Goal: Task Accomplishment & Management: Use online tool/utility

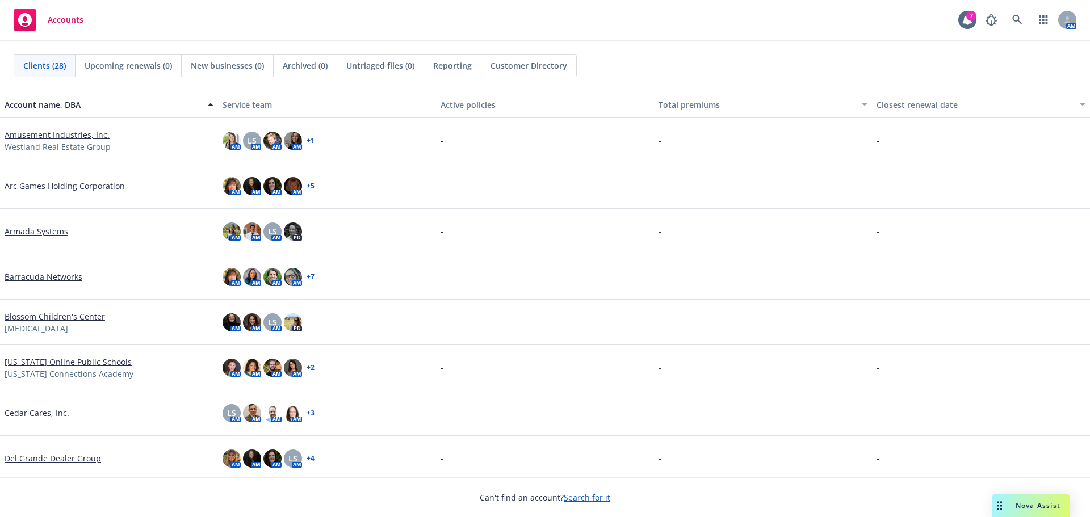
click at [1039, 507] on span "Nova Assist" at bounding box center [1037, 506] width 45 height 10
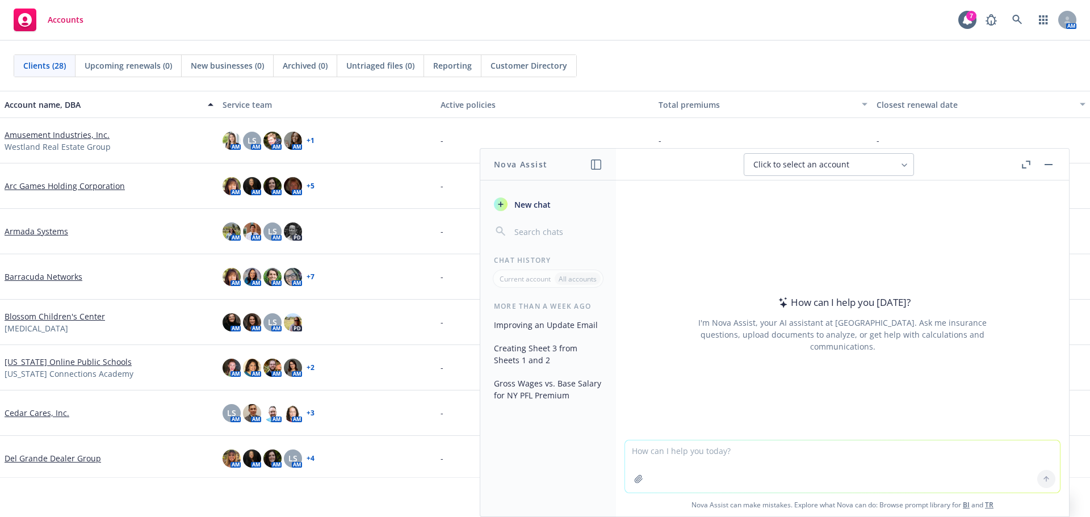
click at [795, 170] on button "Click to select an account" at bounding box center [829, 164] width 170 height 23
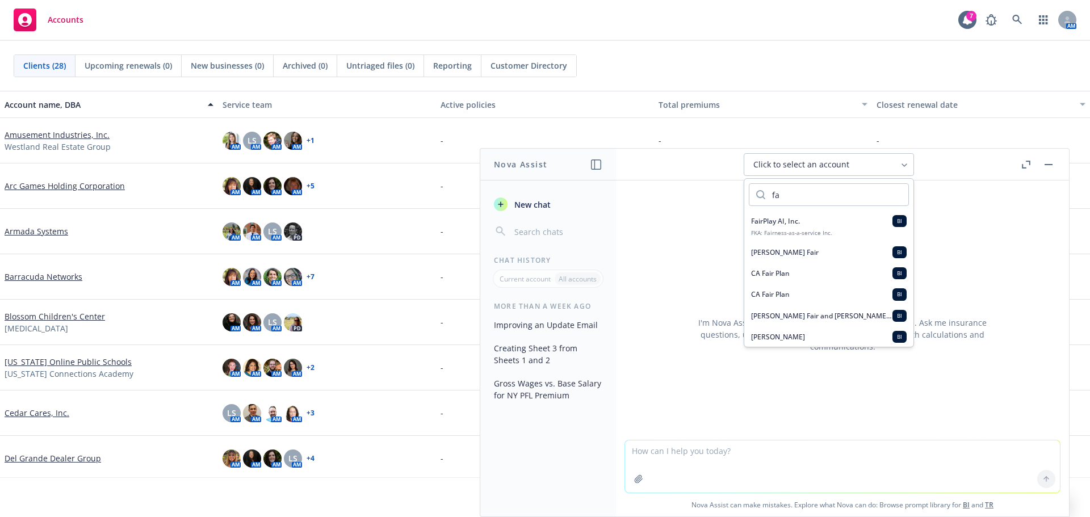
type input "f"
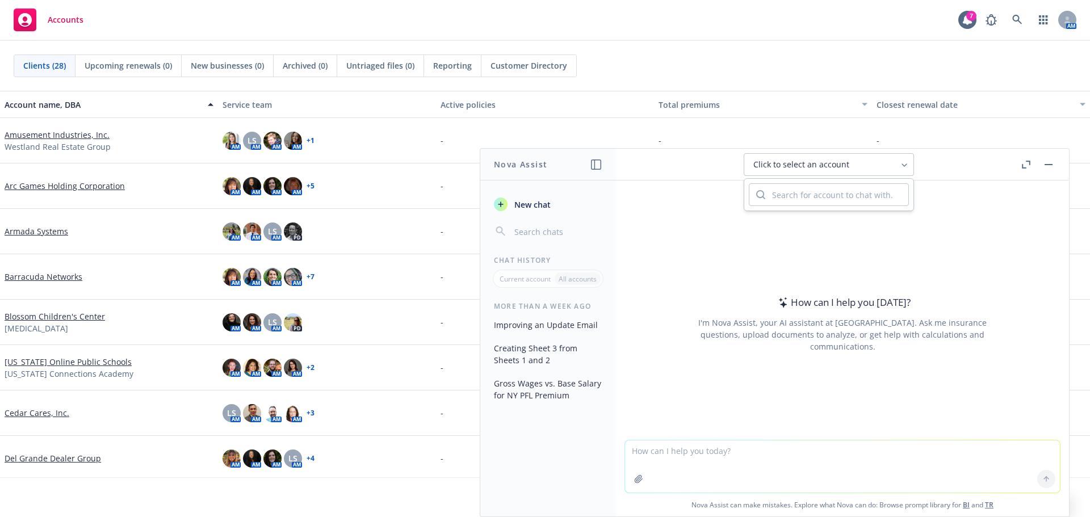
click at [876, 168] on div "Click to select an account" at bounding box center [821, 164] width 137 height 11
click at [596, 166] on icon "button" at bounding box center [596, 164] width 10 height 10
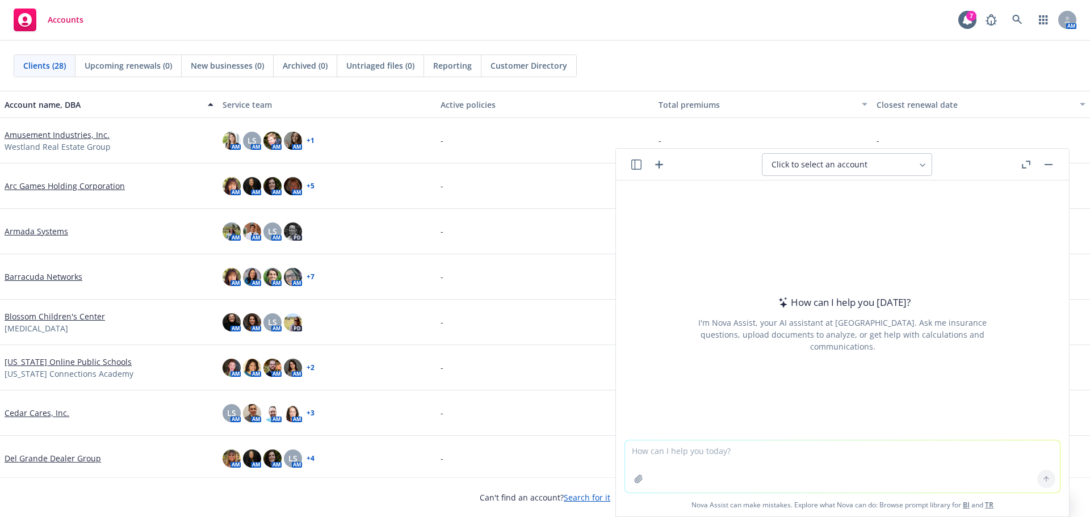
click at [634, 162] on icon "button" at bounding box center [636, 164] width 10 height 10
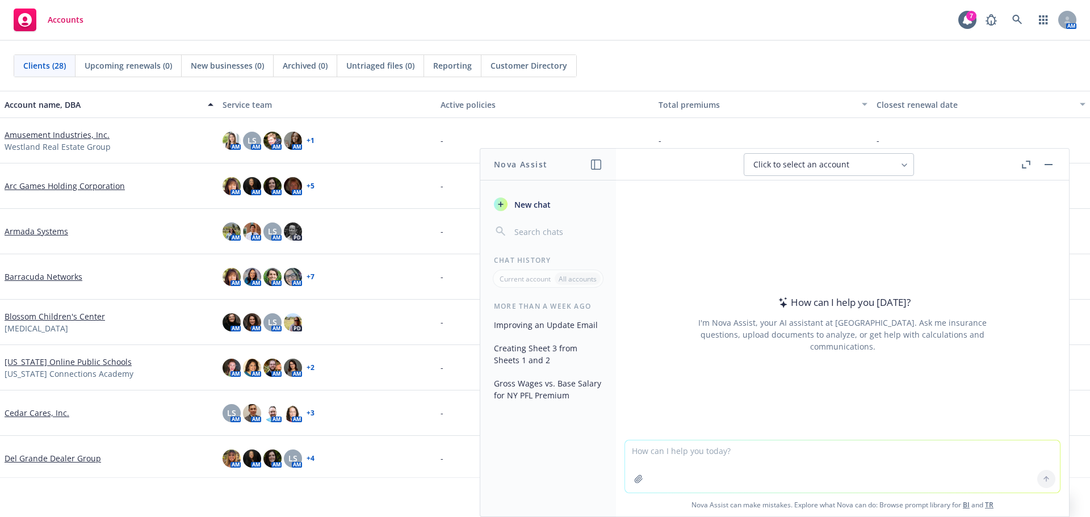
click at [598, 169] on icon "button" at bounding box center [596, 164] width 10 height 10
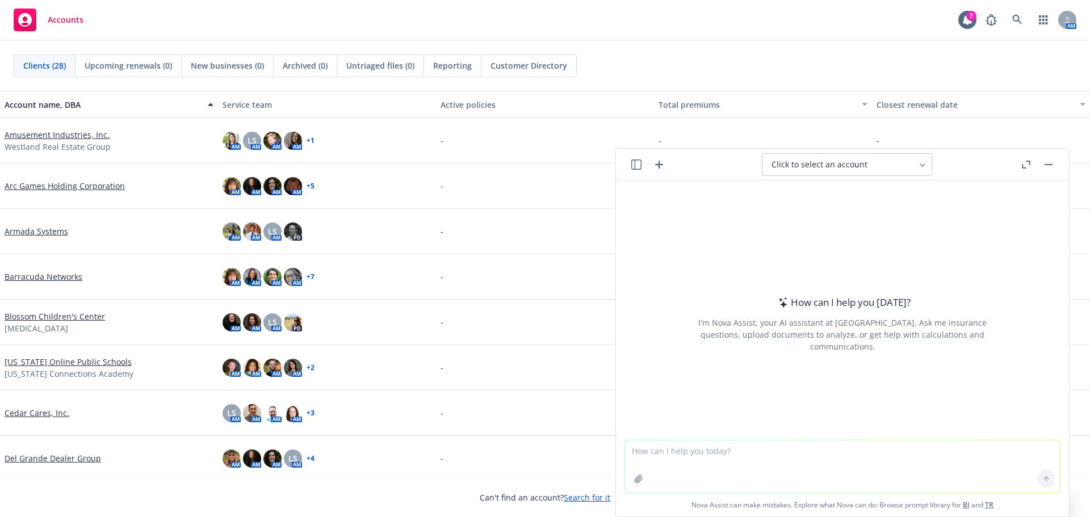
click at [636, 167] on icon "button" at bounding box center [636, 164] width 10 height 10
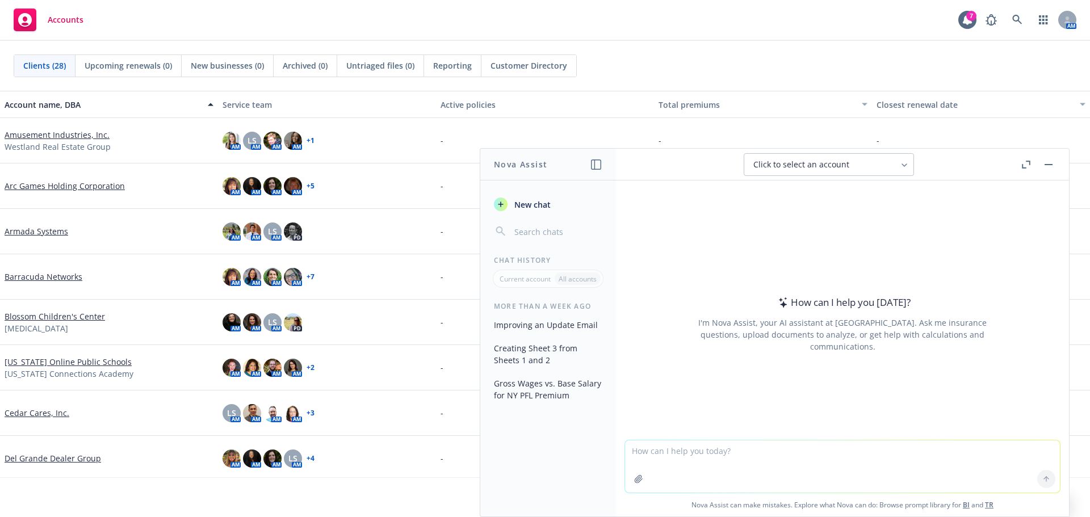
click at [817, 171] on button "Click to select an account" at bounding box center [829, 164] width 170 height 23
type input "twist"
click at [801, 242] on span "Twist Bioscience Corporation" at bounding box center [798, 242] width 95 height 10
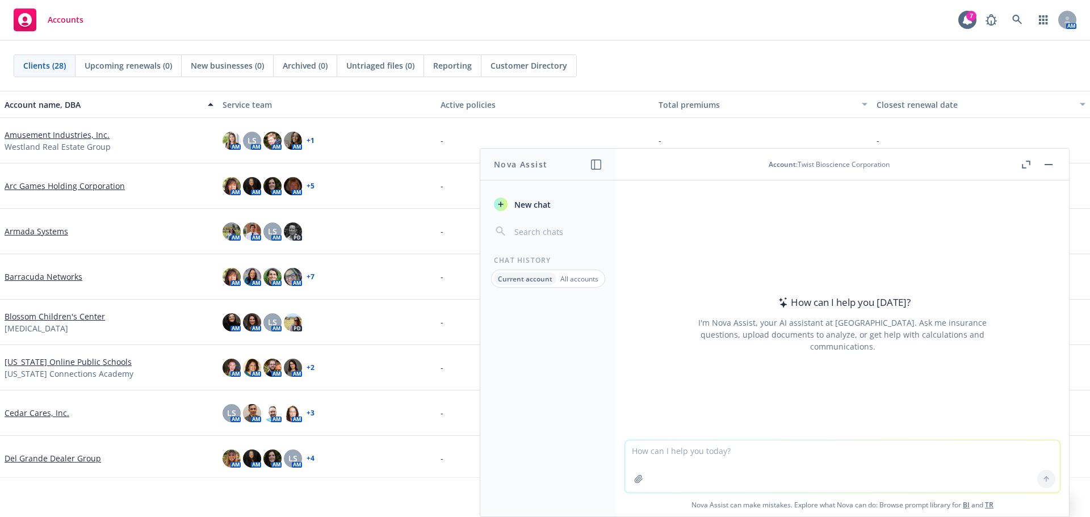
click at [805, 170] on header "Account : Twist Bioscience Corporation" at bounding box center [842, 165] width 453 height 32
click at [1045, 165] on button "button" at bounding box center [1049, 165] width 14 height 14
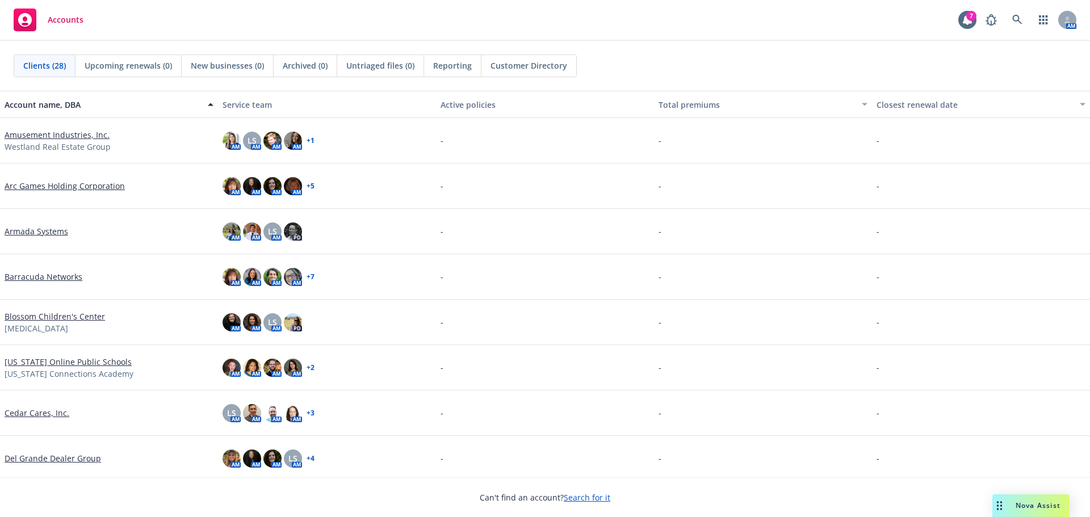
click at [1023, 510] on span "Nova Assist" at bounding box center [1037, 506] width 45 height 10
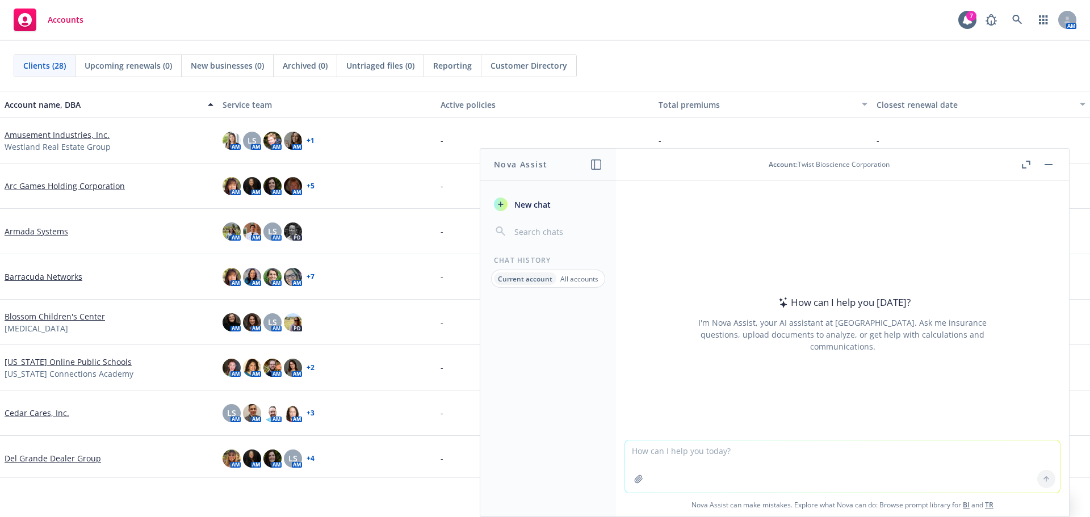
click at [1026, 157] on header "Account : Twist Bioscience Corporation" at bounding box center [842, 165] width 453 height 32
click at [1029, 167] on icon "button" at bounding box center [1026, 165] width 9 height 8
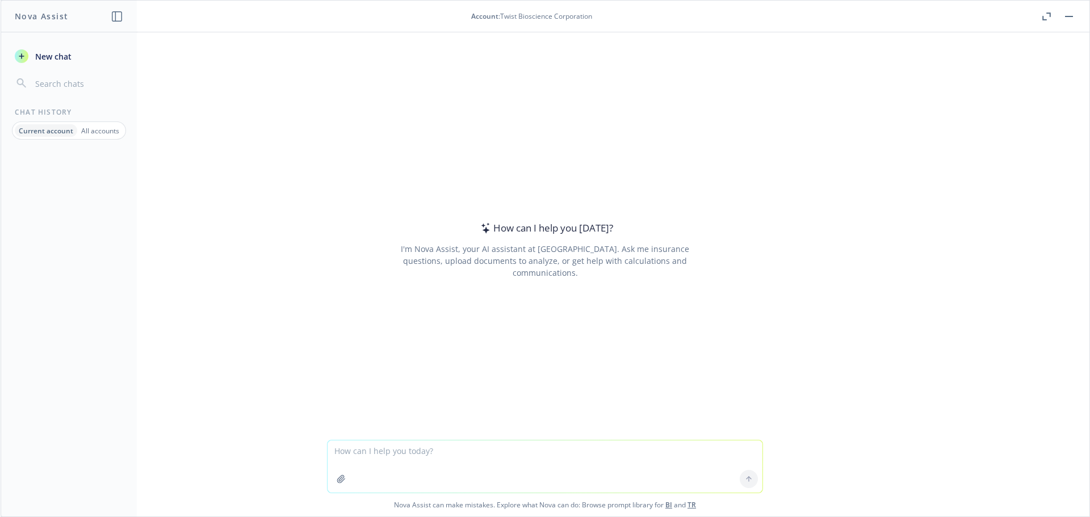
click at [1043, 20] on button "button" at bounding box center [1046, 17] width 14 height 14
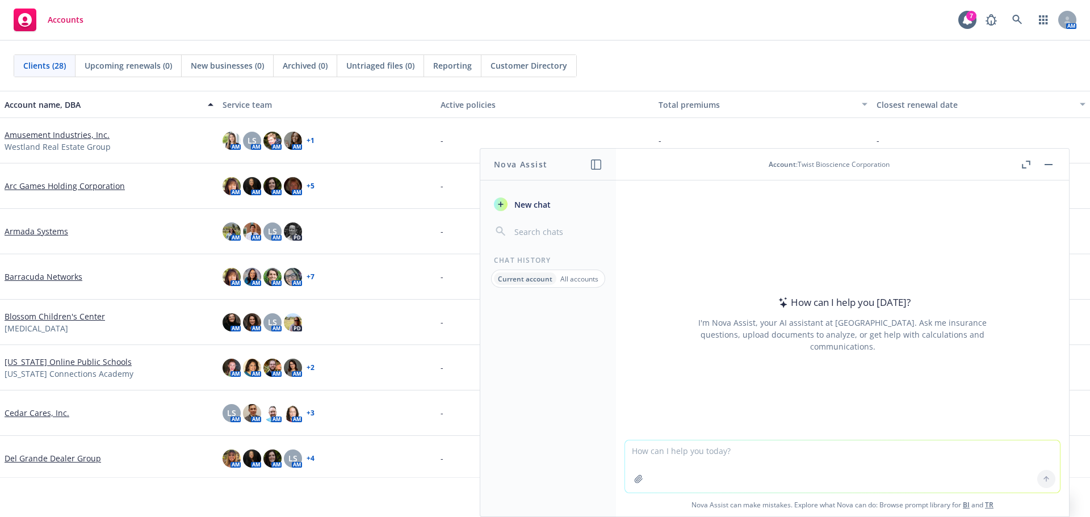
click at [521, 205] on span "New chat" at bounding box center [531, 205] width 39 height 12
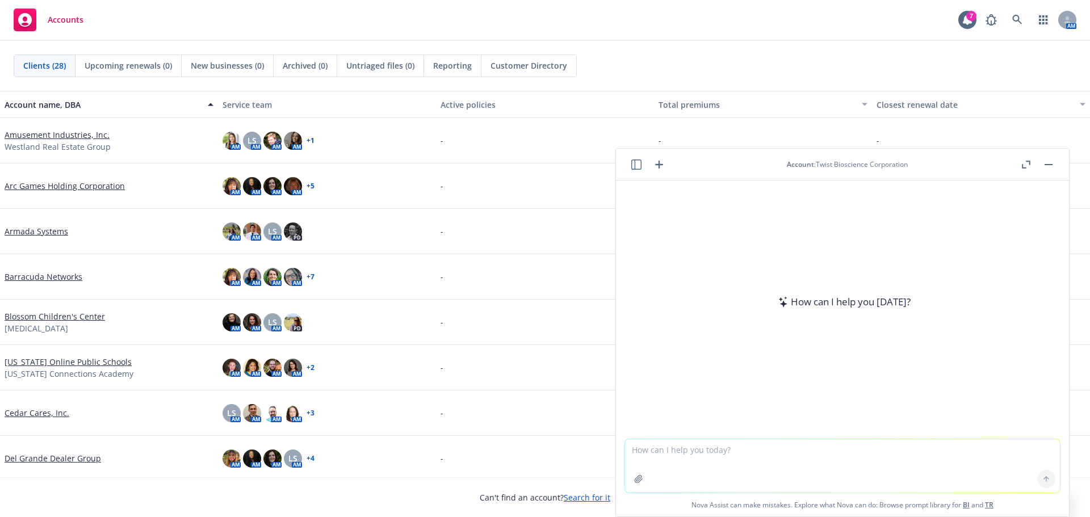
click at [633, 166] on icon "button" at bounding box center [636, 164] width 10 height 10
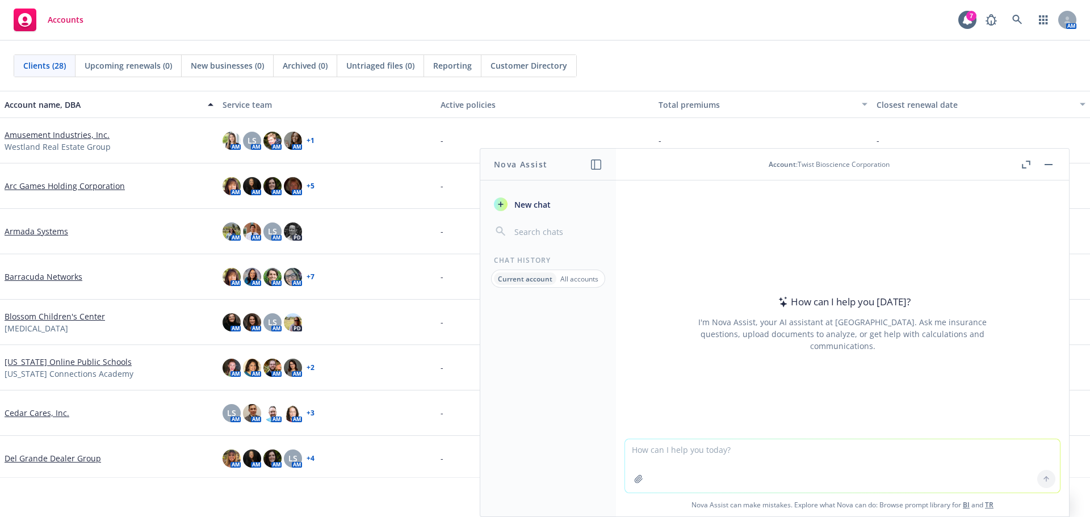
click at [515, 232] on input "button" at bounding box center [557, 232] width 90 height 16
click at [594, 162] on icon "button" at bounding box center [596, 164] width 10 height 10
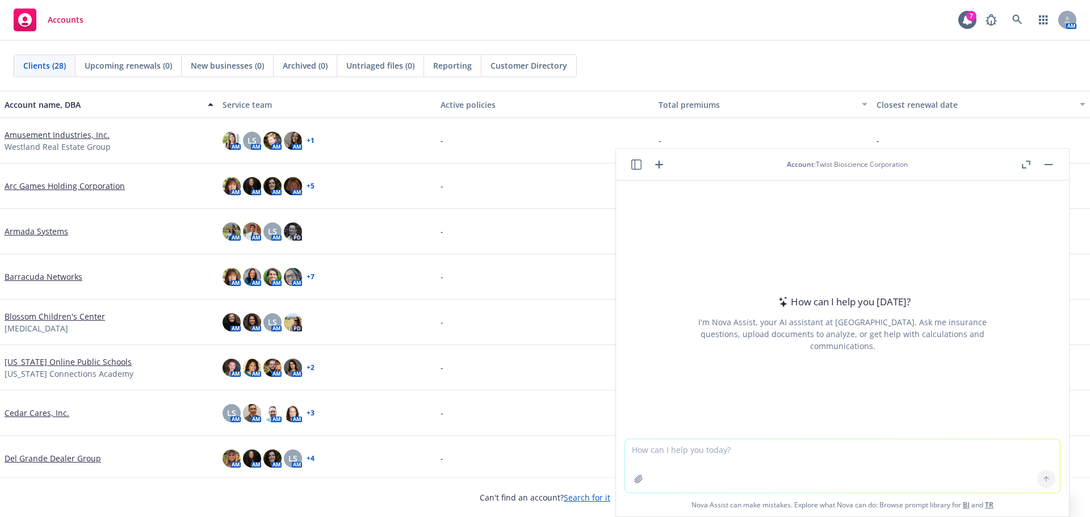
drag, startPoint x: 640, startPoint y: 170, endPoint x: 616, endPoint y: 198, distance: 36.6
click at [640, 170] on button "button" at bounding box center [636, 165] width 14 height 14
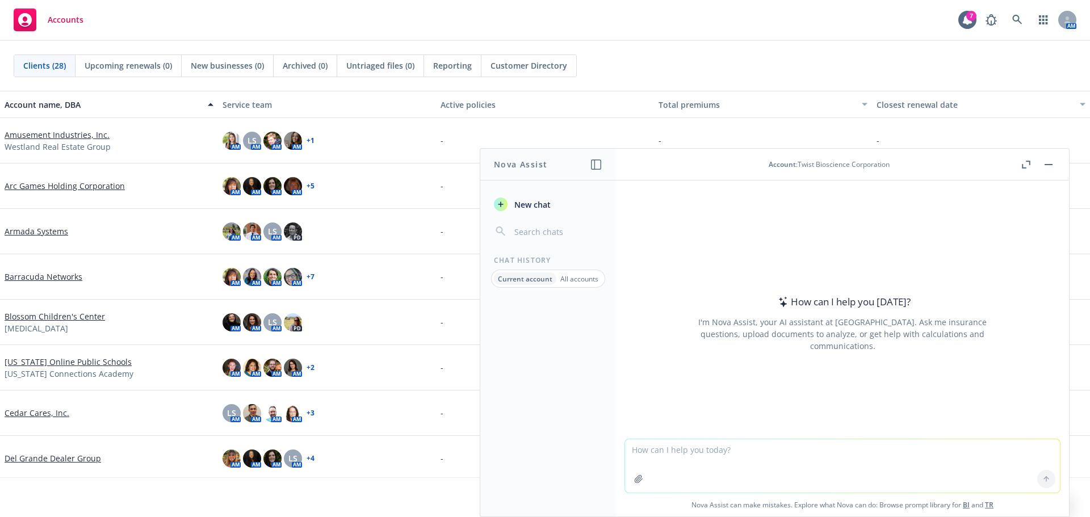
click at [576, 275] on p "All accounts" at bounding box center [579, 279] width 38 height 10
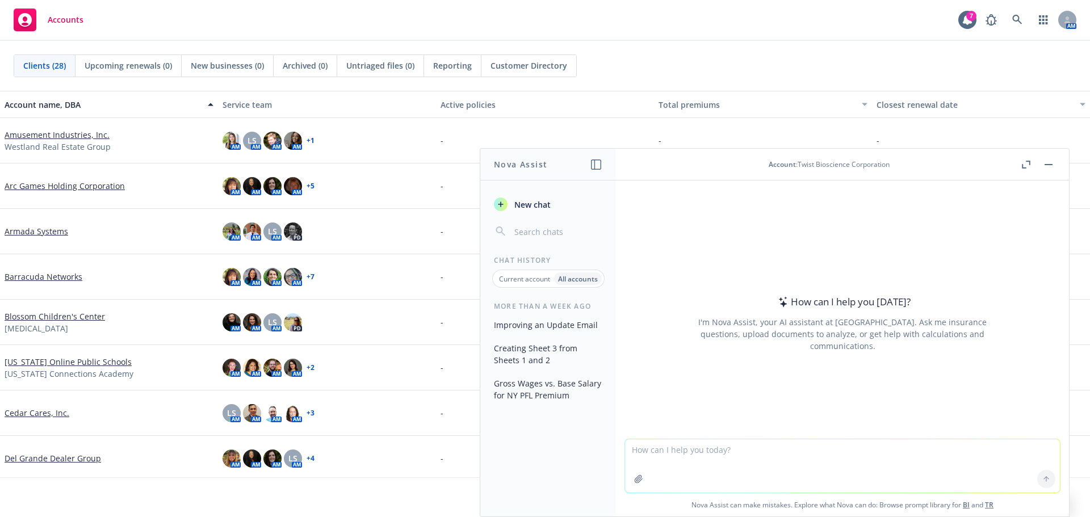
click at [517, 280] on p "Current account" at bounding box center [524, 279] width 51 height 10
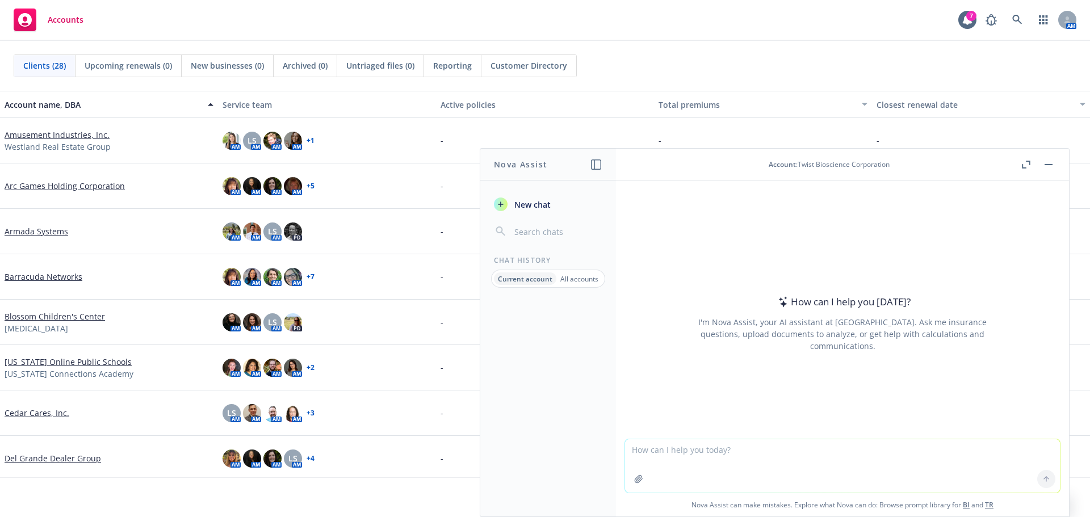
click at [572, 282] on p "All accounts" at bounding box center [579, 279] width 38 height 10
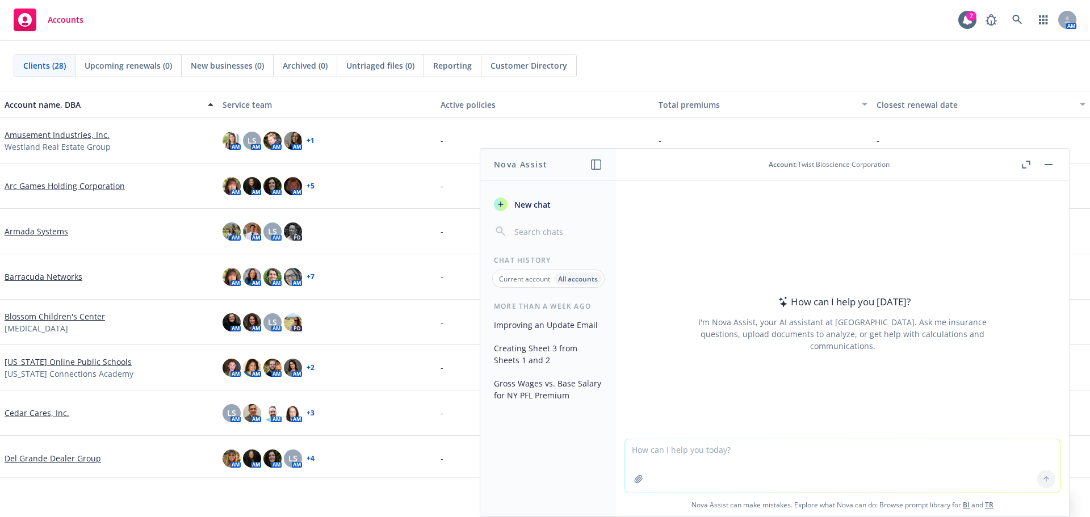
click at [1024, 168] on button "button" at bounding box center [1026, 165] width 14 height 14
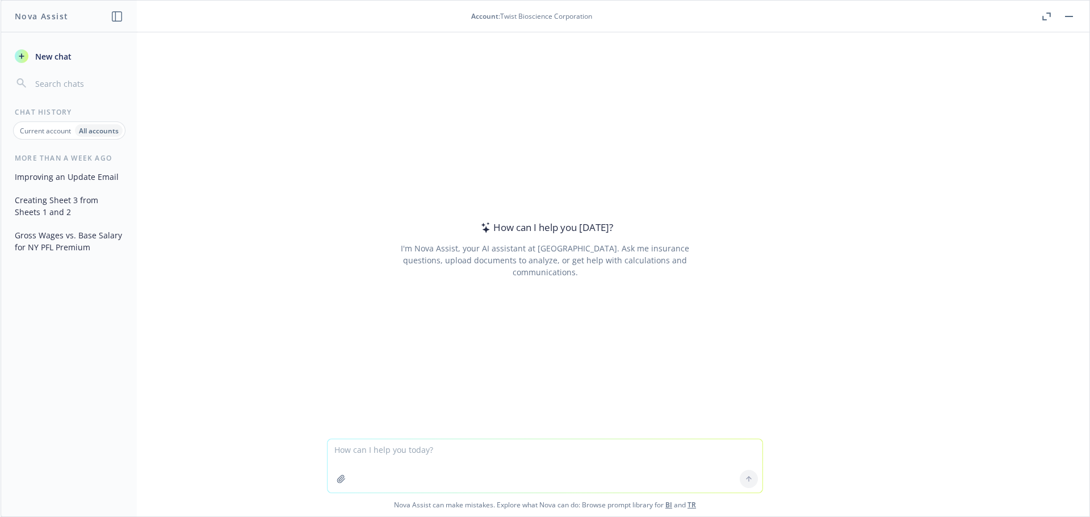
click at [1044, 17] on icon "button" at bounding box center [1046, 16] width 9 height 8
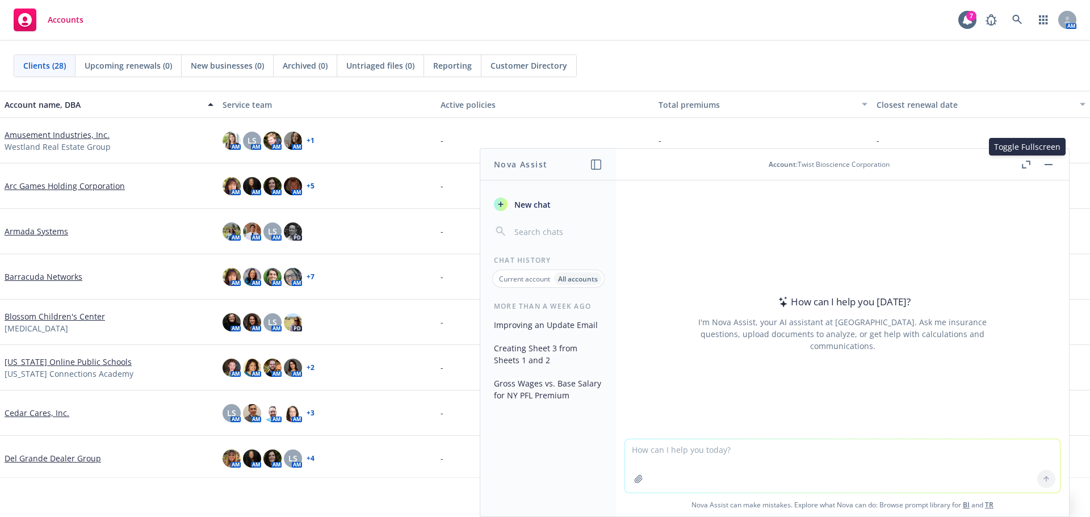
click at [1023, 170] on button "button" at bounding box center [1026, 165] width 14 height 14
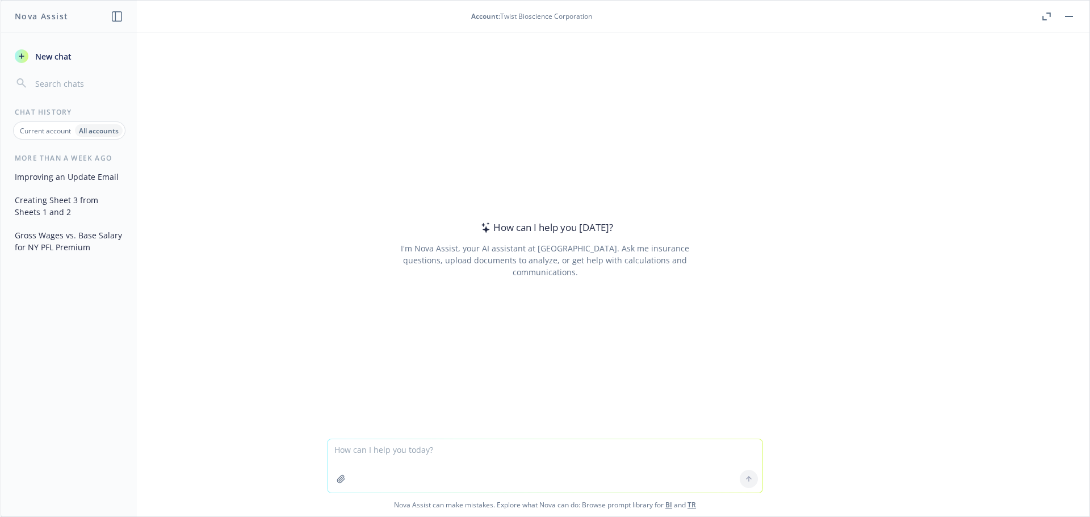
click at [1047, 15] on icon "button" at bounding box center [1046, 16] width 9 height 8
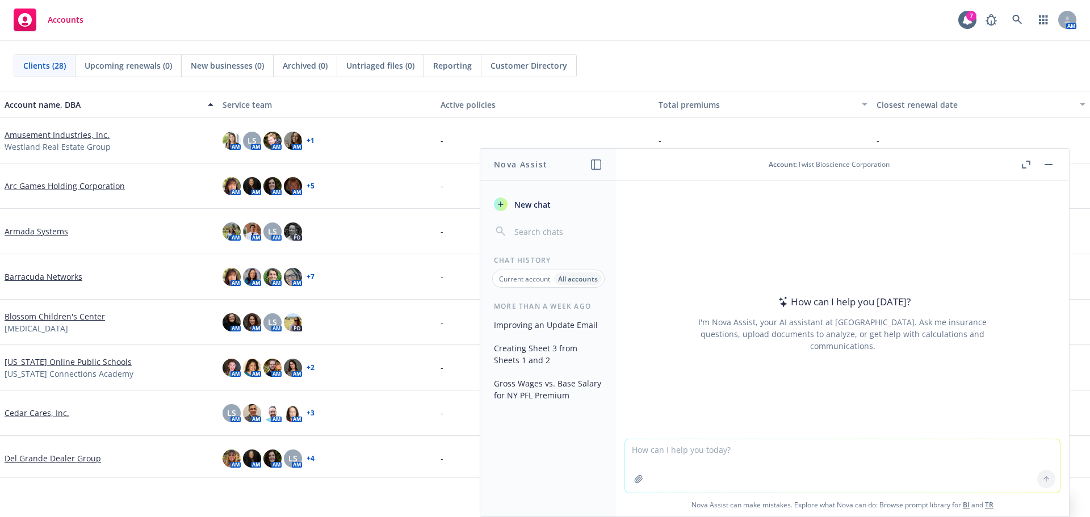
click at [868, 157] on header "Account : Twist Bioscience Corporation" at bounding box center [842, 165] width 453 height 32
click at [544, 274] on p "Current account" at bounding box center [524, 279] width 51 height 10
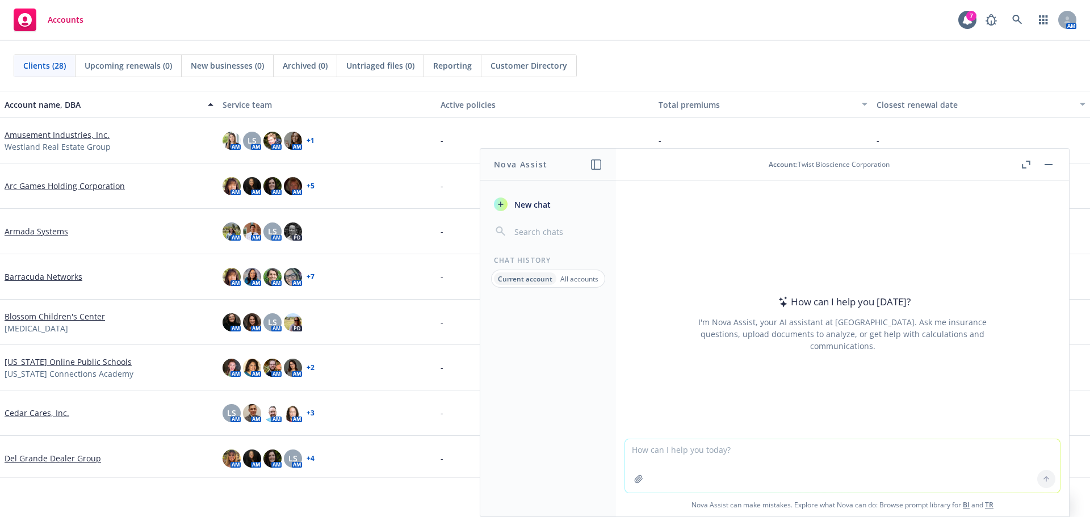
click at [584, 273] on div "All accounts" at bounding box center [579, 278] width 46 height 12
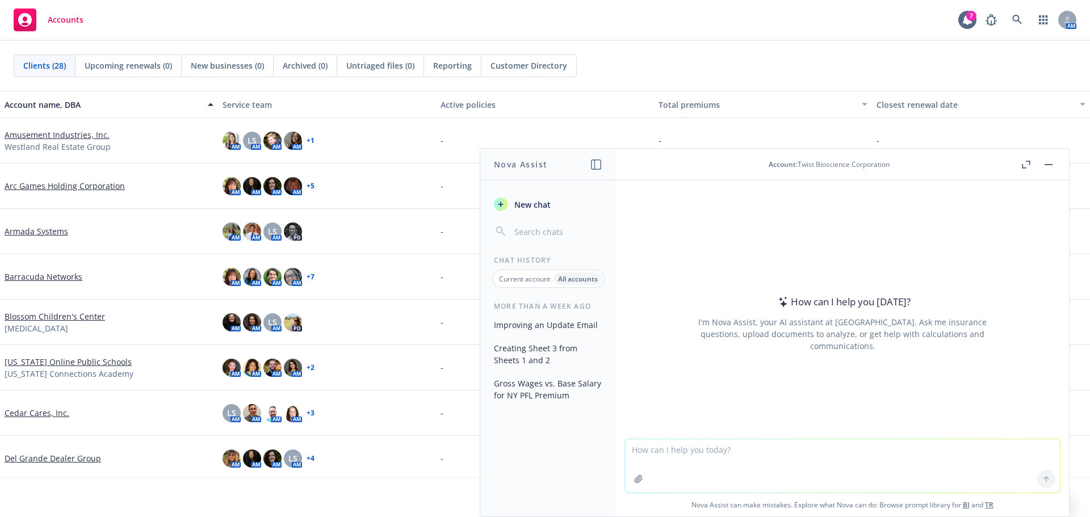
click at [776, 163] on span "Account" at bounding box center [782, 164] width 27 height 10
click at [593, 163] on icon "button" at bounding box center [596, 164] width 10 height 10
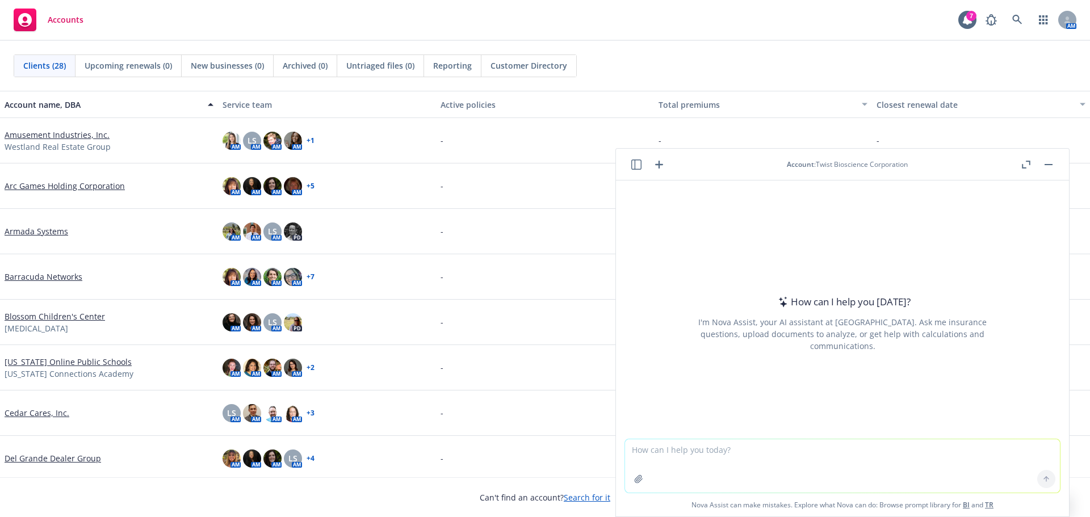
click at [633, 166] on icon "button" at bounding box center [636, 164] width 10 height 10
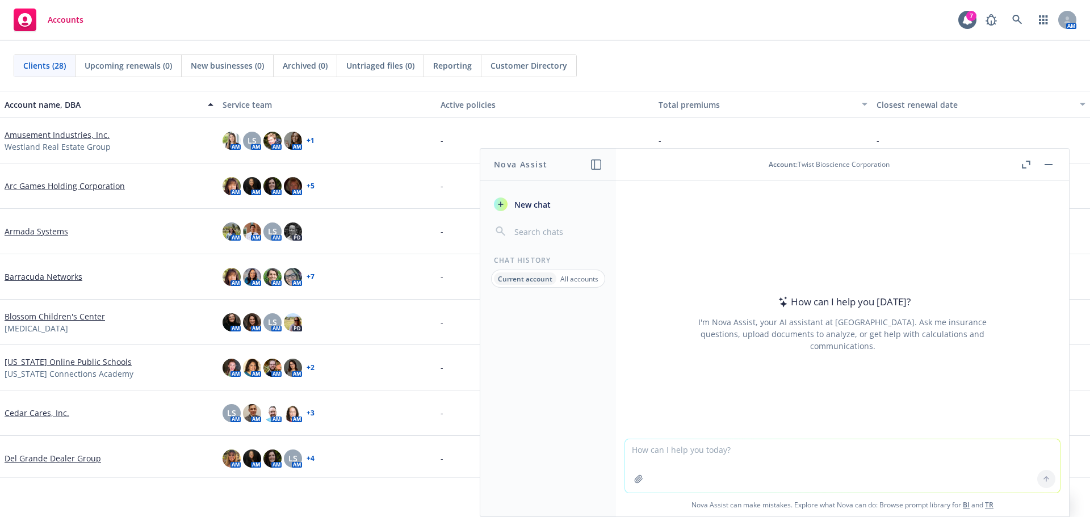
click at [911, 161] on div "Account : Twist Bioscience Corporation" at bounding box center [829, 164] width 380 height 10
click at [515, 204] on span "New chat" at bounding box center [531, 205] width 39 height 12
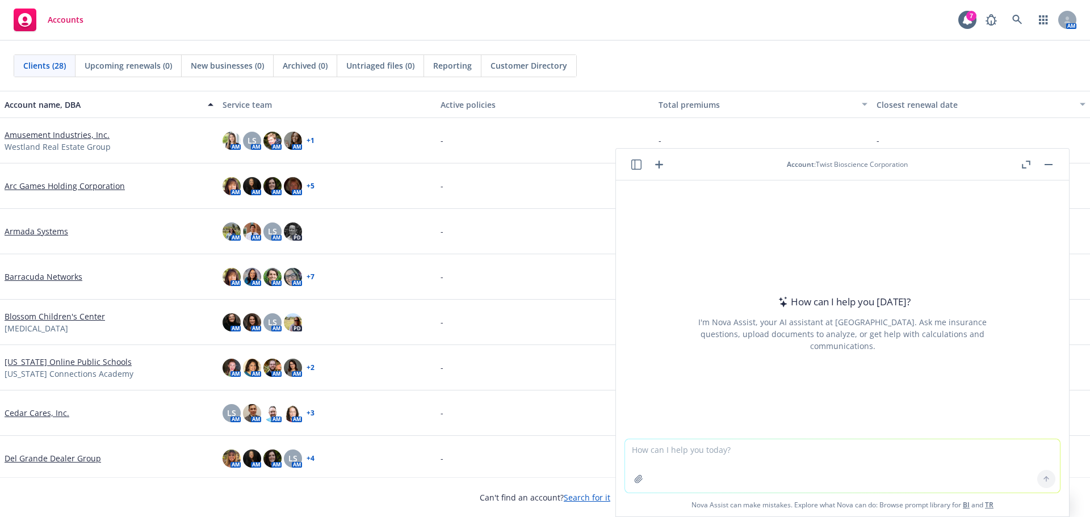
click at [812, 156] on header "Account : Twist Bioscience Corporation" at bounding box center [842, 165] width 453 height 32
click at [630, 159] on button at bounding box center [636, 165] width 14 height 14
click at [636, 167] on icon "button" at bounding box center [636, 164] width 10 height 10
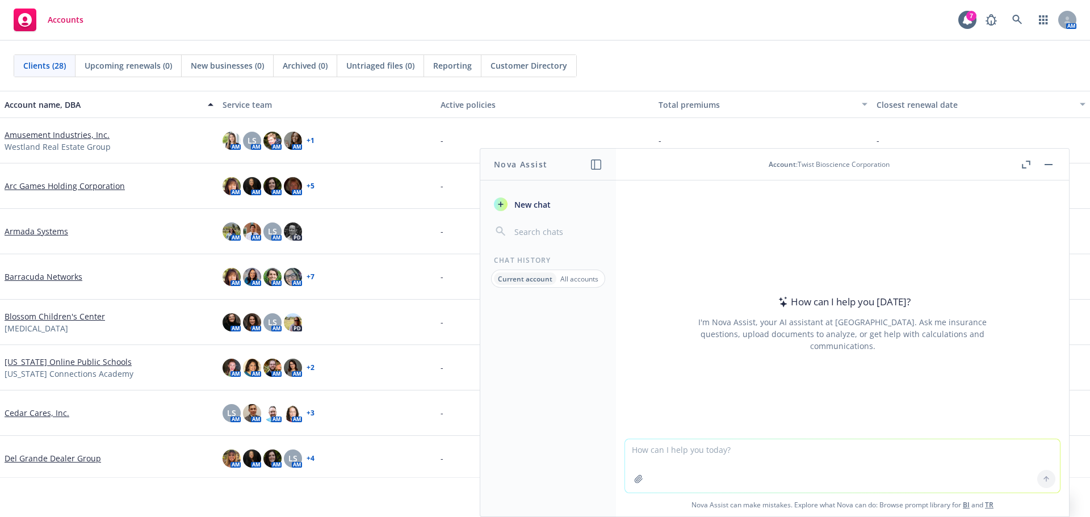
click at [576, 278] on p "All accounts" at bounding box center [579, 279] width 38 height 10
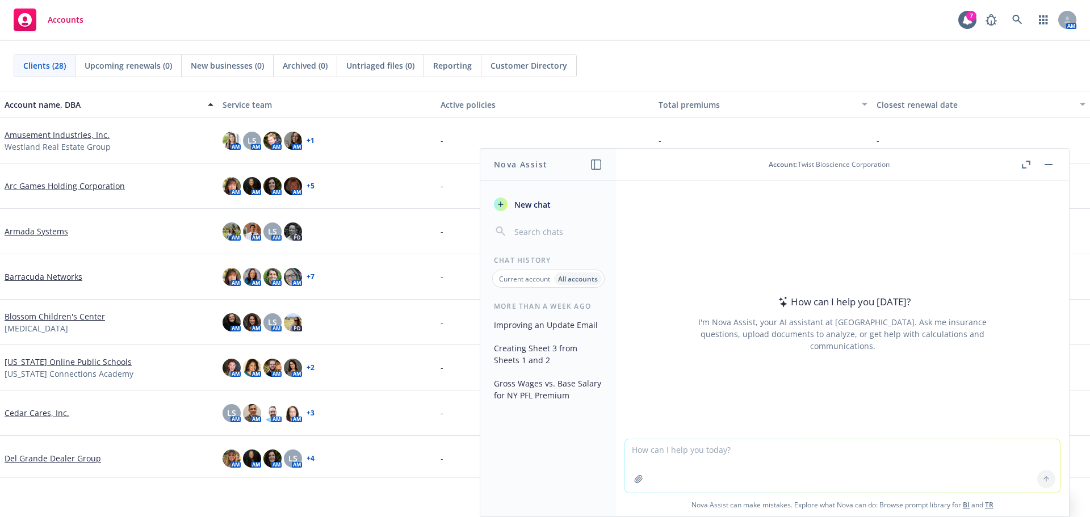
click at [550, 331] on button "Improving an Update Email" at bounding box center [547, 325] width 117 height 19
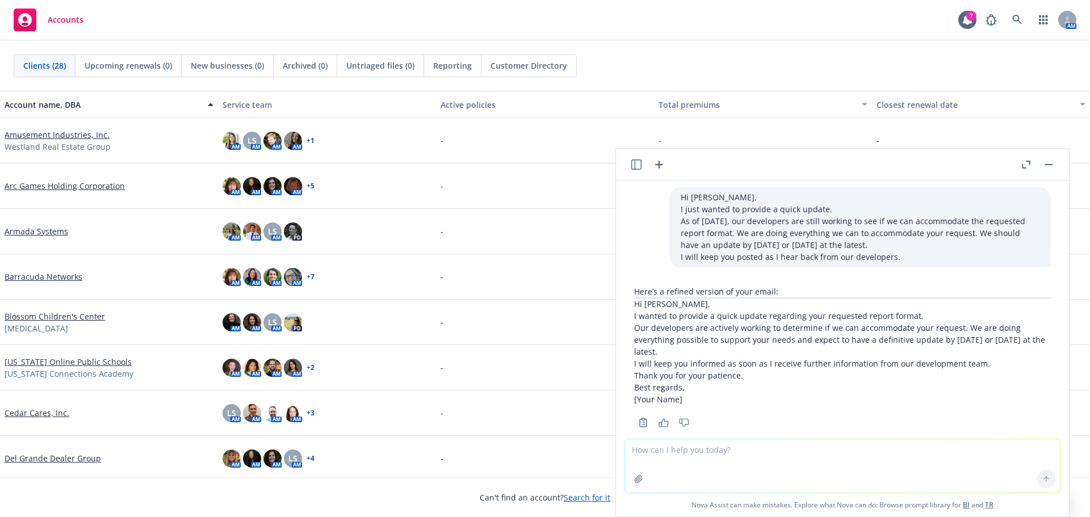
scroll to position [123, 0]
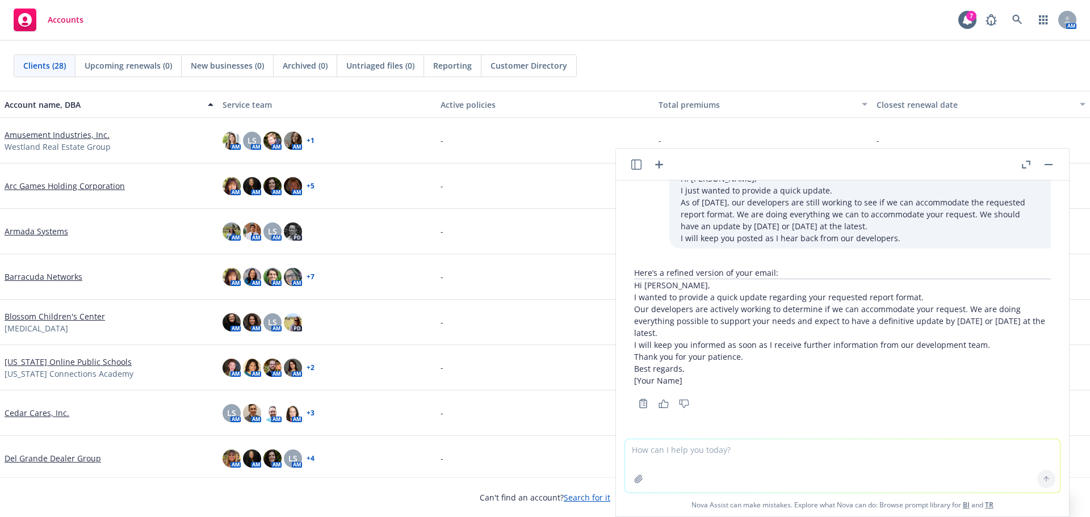
click at [634, 166] on icon "button" at bounding box center [636, 164] width 10 height 10
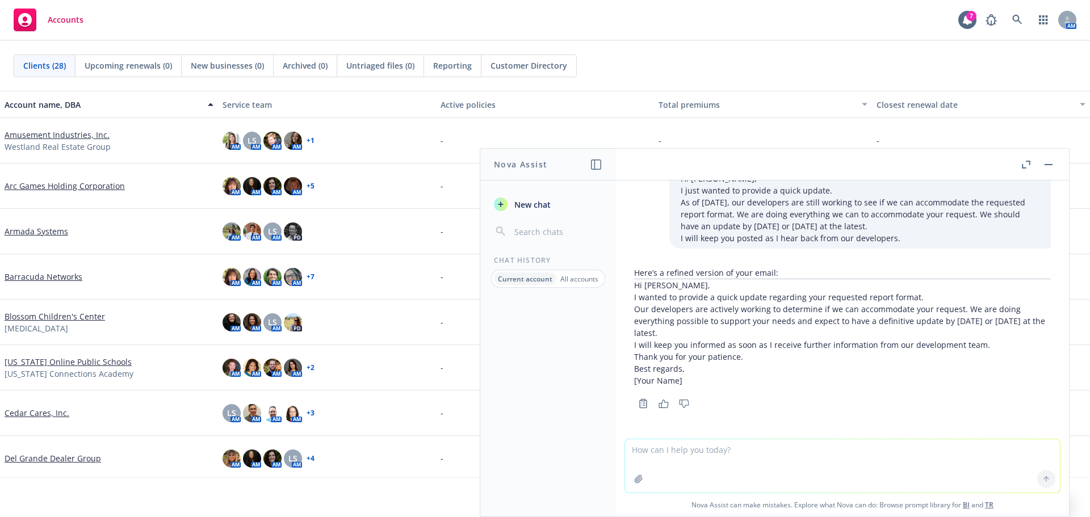
click at [541, 209] on span "New chat" at bounding box center [531, 205] width 39 height 12
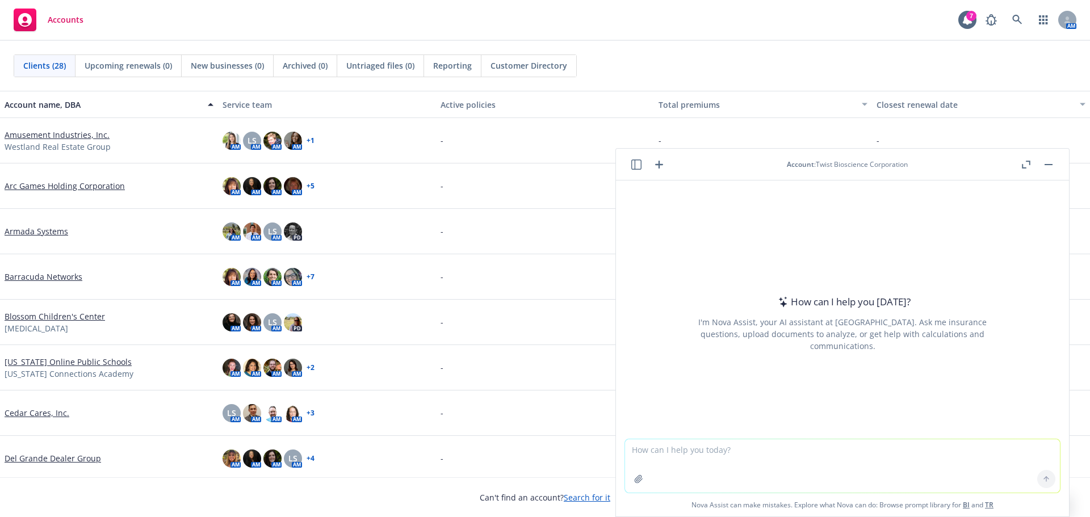
click at [637, 166] on icon "button" at bounding box center [636, 164] width 10 height 10
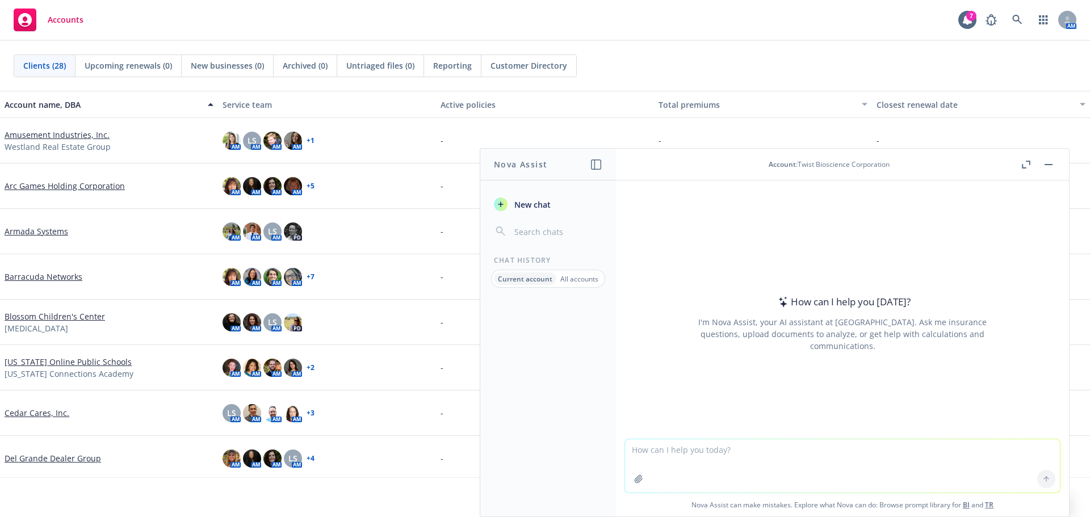
click at [870, 163] on div "Account : Twist Bioscience Corporation" at bounding box center [829, 164] width 121 height 10
click at [897, 165] on div "Account : Twist Bioscience Corporation" at bounding box center [829, 164] width 380 height 10
click at [895, 165] on div "Account : Twist Bioscience Corporation" at bounding box center [829, 164] width 380 height 10
click at [847, 184] on div "How can I help you today? I'm Nova Assist, your AI assistant at Newfront. Ask m…" at bounding box center [842, 309] width 453 height 258
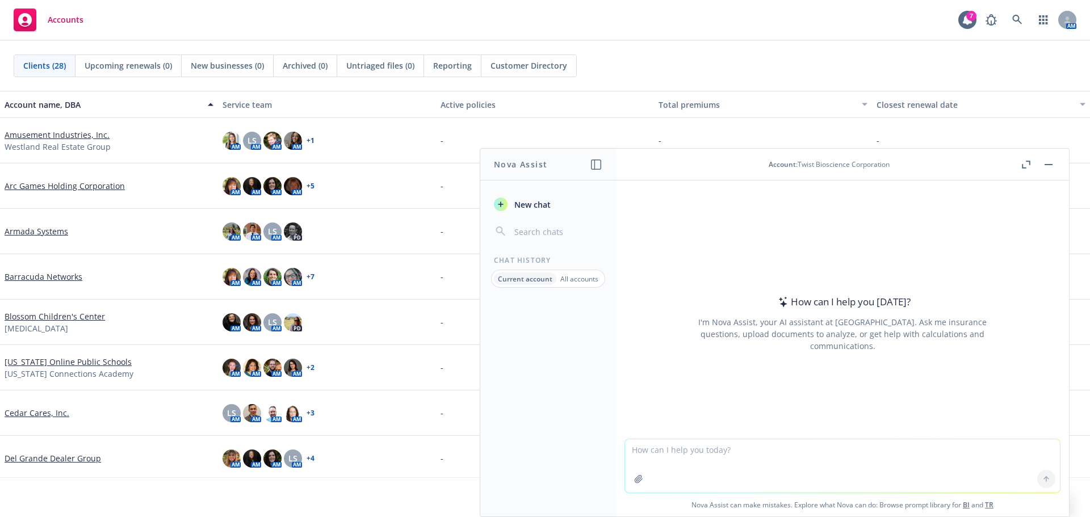
click at [530, 234] on input "button" at bounding box center [557, 232] width 90 height 16
click at [538, 201] on span "New chat" at bounding box center [531, 205] width 39 height 12
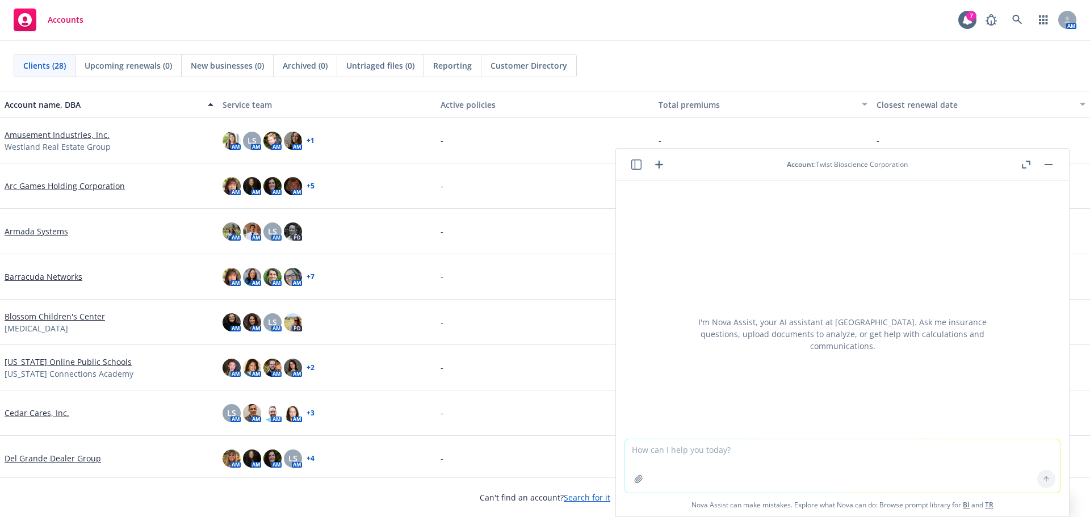
click at [635, 169] on icon "button" at bounding box center [636, 164] width 10 height 10
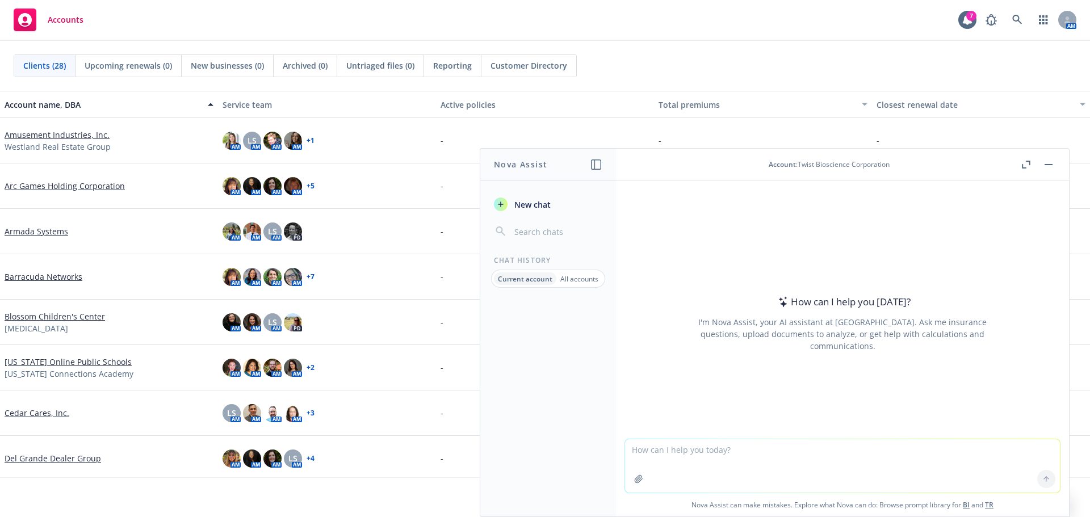
click at [577, 277] on p "All accounts" at bounding box center [579, 279] width 38 height 10
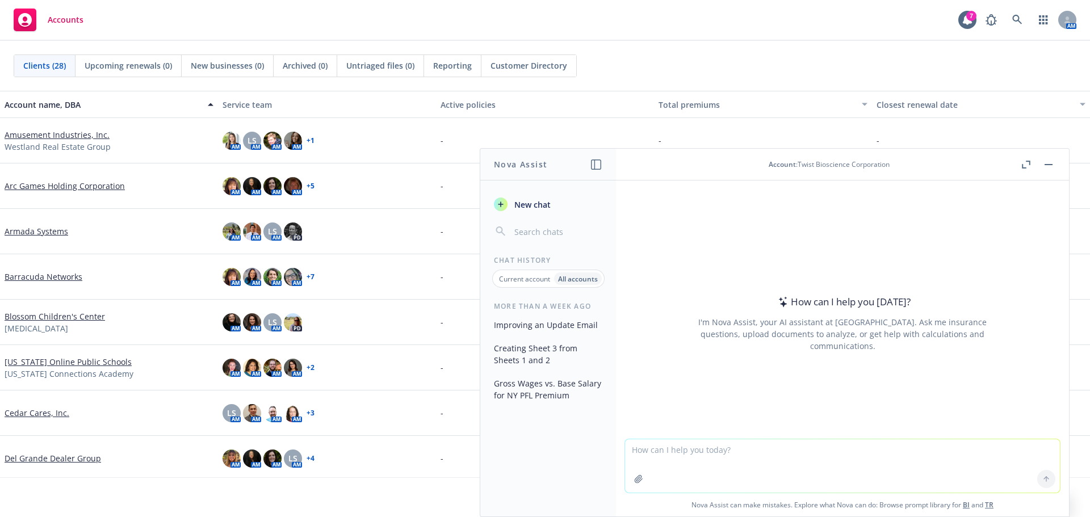
click at [524, 231] on input "button" at bounding box center [557, 232] width 90 height 16
click at [847, 170] on header "Account : Twist Bioscience Corporation" at bounding box center [842, 165] width 453 height 32
click at [1050, 164] on icon "button" at bounding box center [1048, 164] width 8 height 1
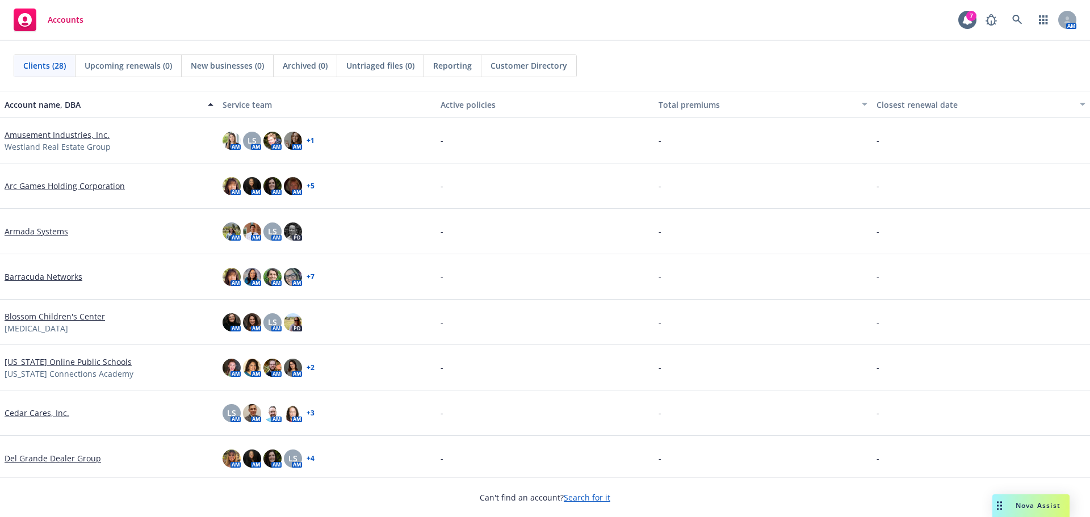
click at [1043, 514] on div "Nova Assist" at bounding box center [1030, 505] width 77 height 23
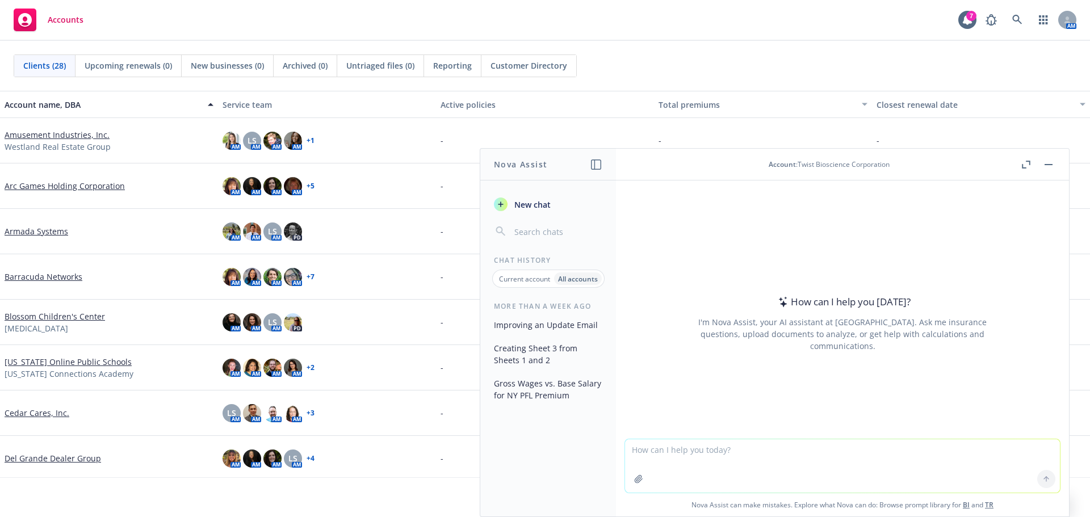
click at [800, 163] on div "Account : Twist Bioscience Corporation" at bounding box center [829, 164] width 121 height 10
click at [767, 503] on span "Nova Assist can make mistakes. Explore what Nova can do: Browse prompt library …" at bounding box center [842, 504] width 444 height 23
click at [539, 395] on button "Gross Wages vs. Base Salary for NY PFL Premium" at bounding box center [547, 389] width 117 height 31
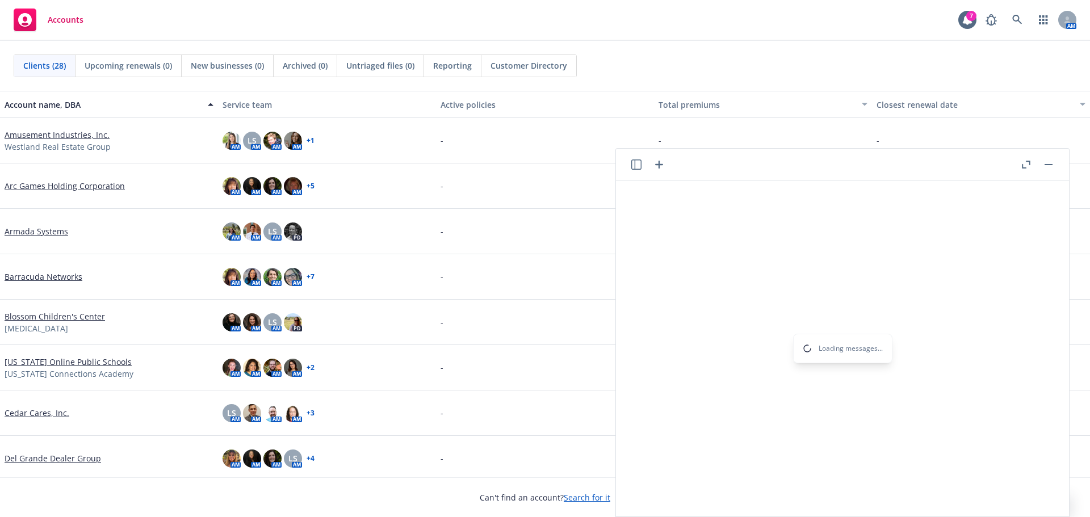
click at [629, 162] on button "button" at bounding box center [636, 165] width 14 height 14
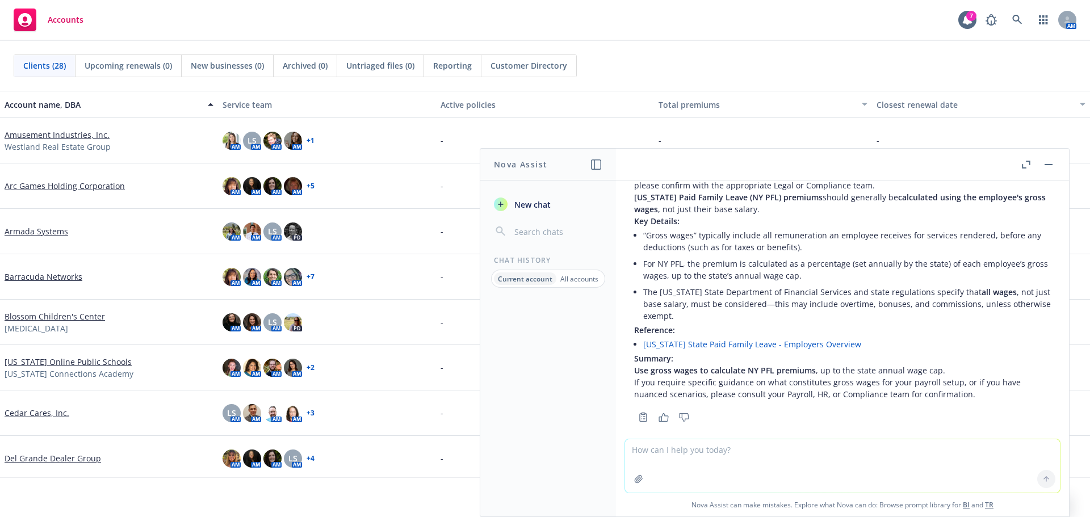
scroll to position [75, 0]
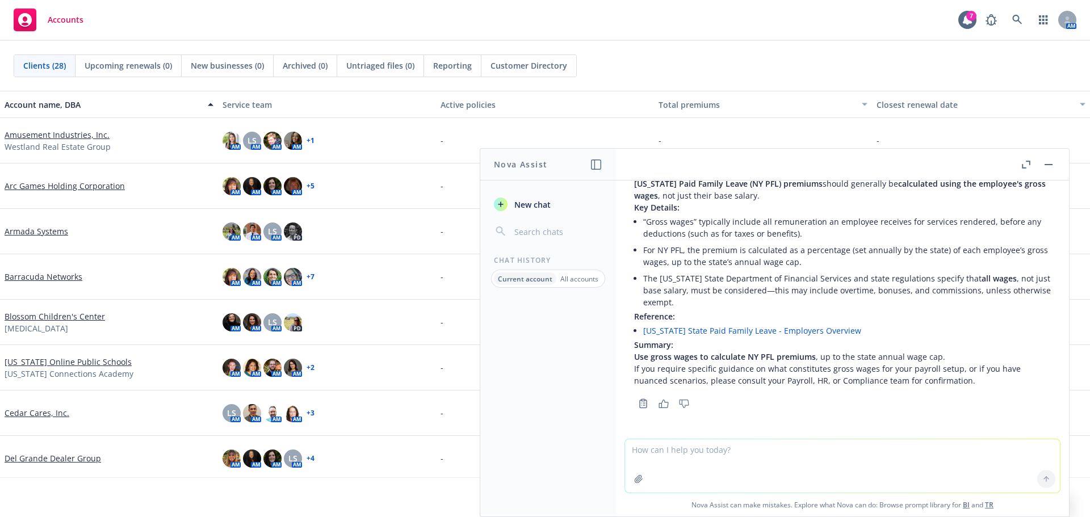
click at [570, 279] on p "All accounts" at bounding box center [579, 279] width 38 height 10
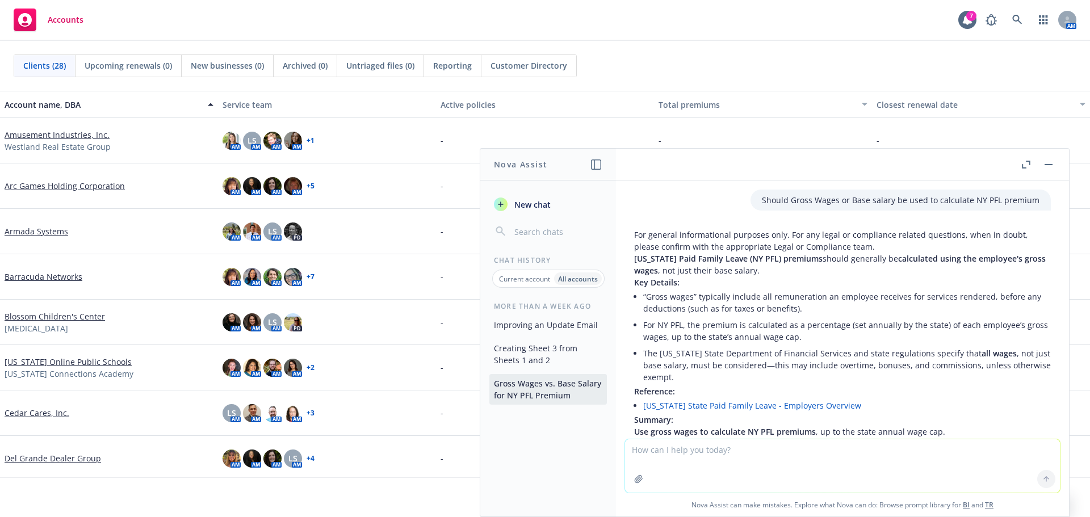
scroll to position [170, 0]
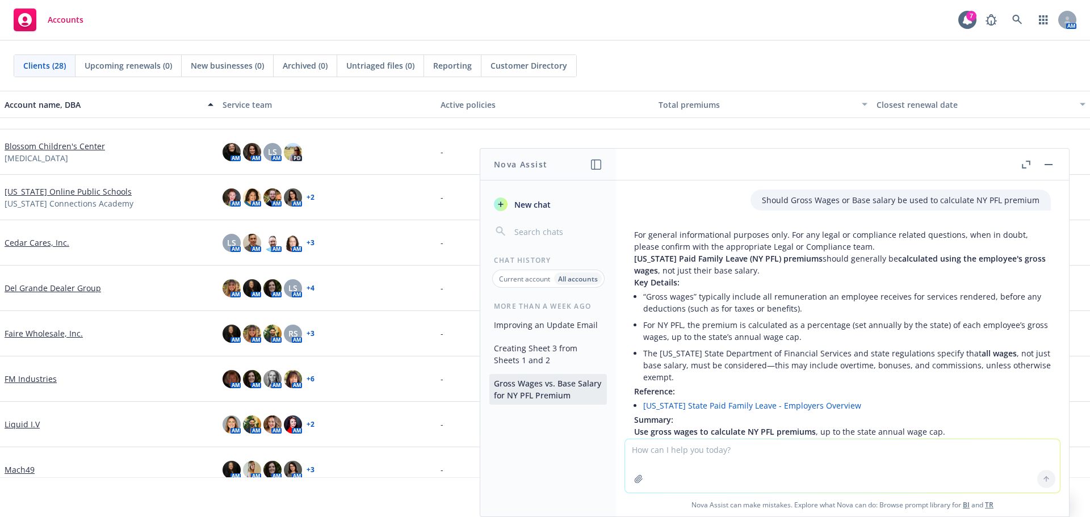
click at [599, 162] on icon "button" at bounding box center [596, 164] width 10 height 10
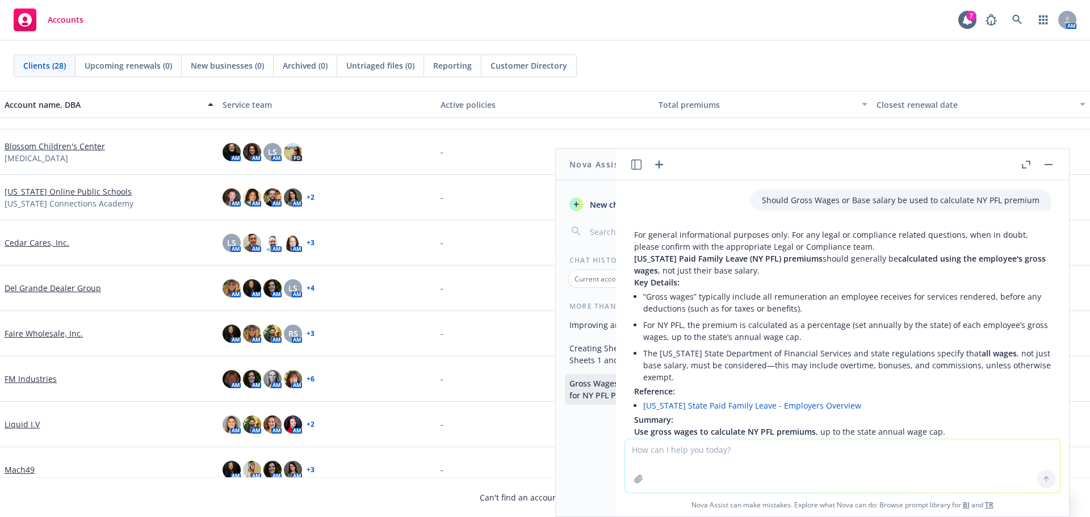
scroll to position [75, 0]
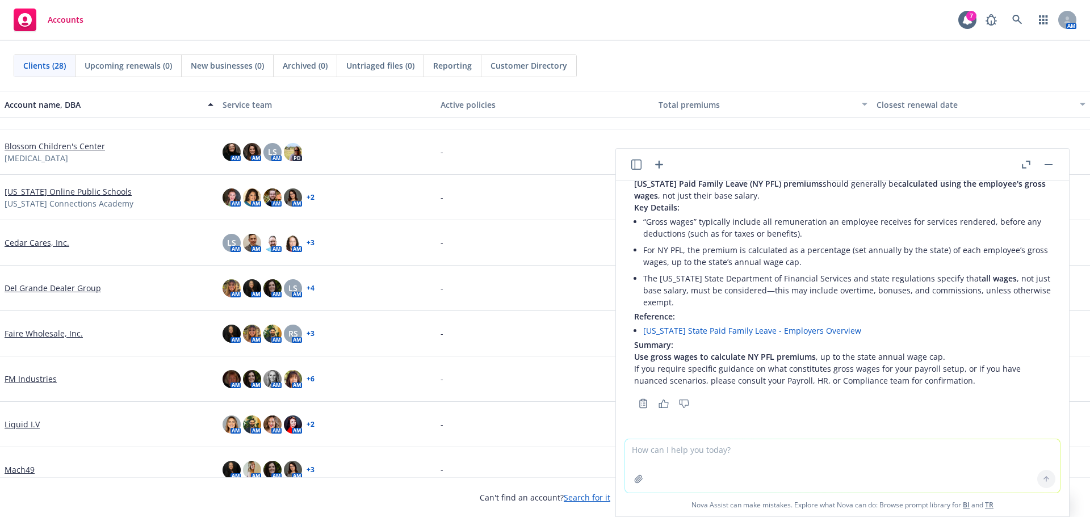
click at [639, 167] on icon "button" at bounding box center [636, 164] width 10 height 10
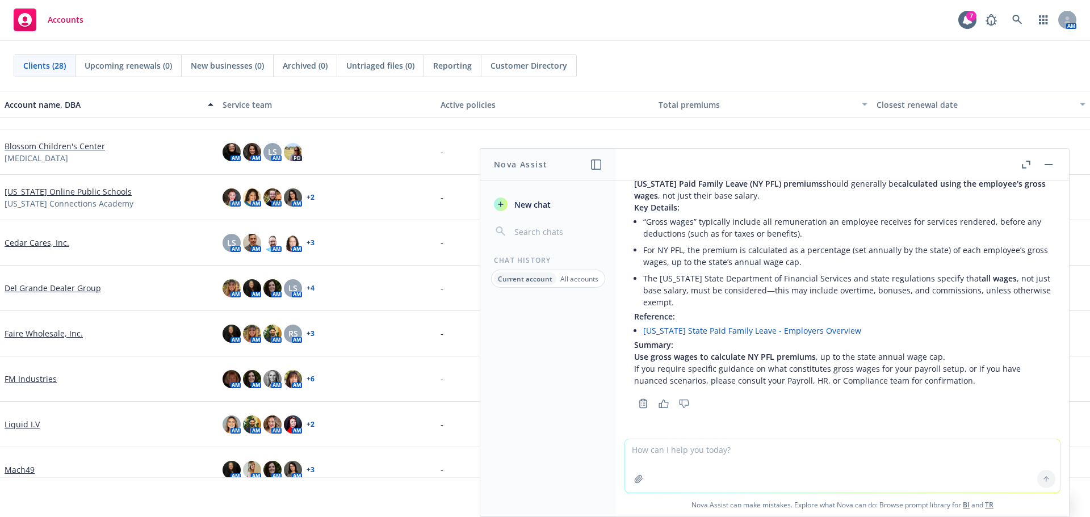
click at [582, 271] on div "Current account All accounts" at bounding box center [548, 279] width 114 height 18
click at [589, 284] on div "All accounts" at bounding box center [579, 278] width 46 height 12
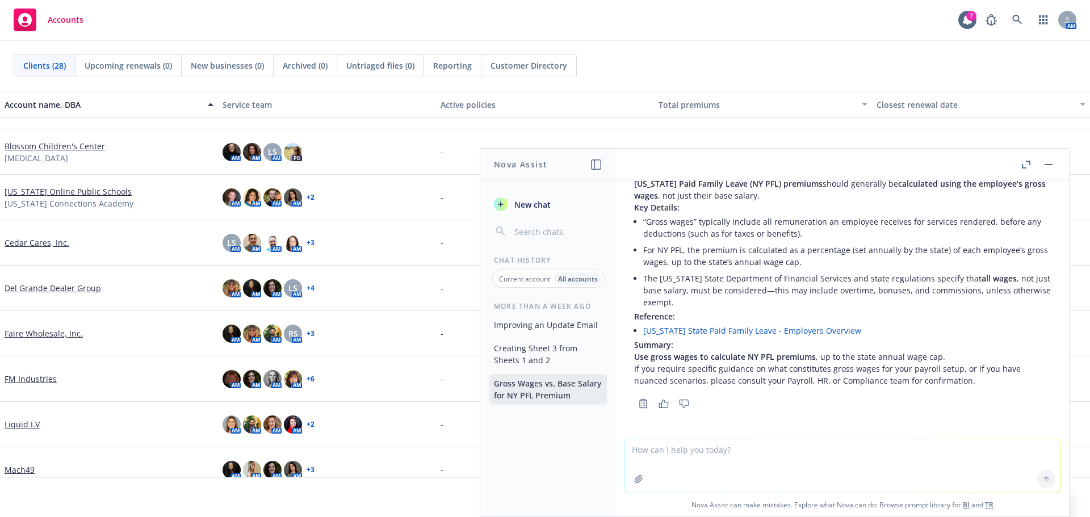
click at [531, 258] on div "Chat History" at bounding box center [548, 260] width 136 height 10
click at [520, 280] on p "Current account" at bounding box center [524, 279] width 51 height 10
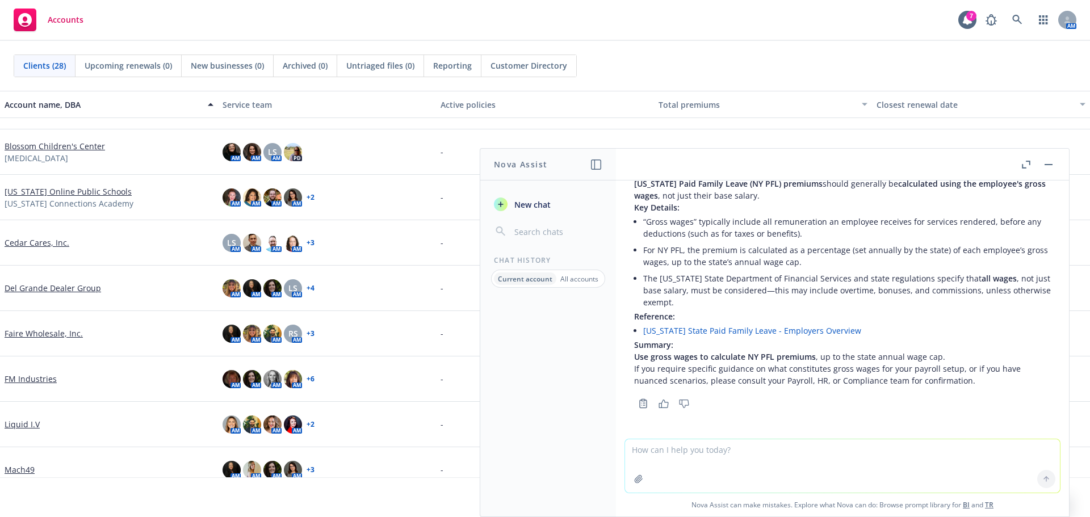
click at [530, 230] on input "button" at bounding box center [557, 232] width 90 height 16
click at [548, 166] on header "Nova Assist" at bounding box center [548, 165] width 136 height 32
click at [599, 161] on icon "button" at bounding box center [596, 164] width 10 height 10
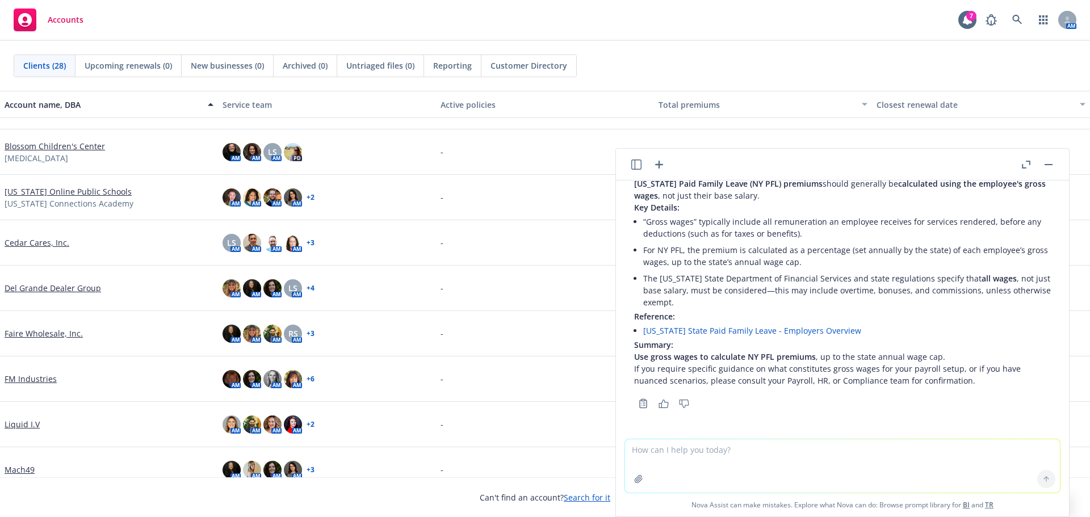
click at [630, 165] on button "button" at bounding box center [636, 165] width 14 height 14
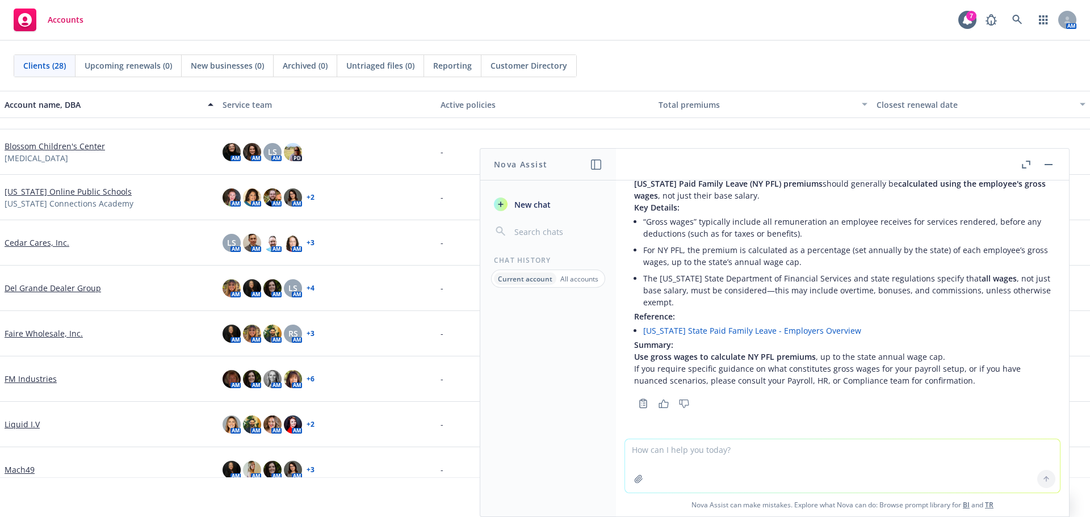
click at [598, 163] on icon "button" at bounding box center [596, 164] width 10 height 10
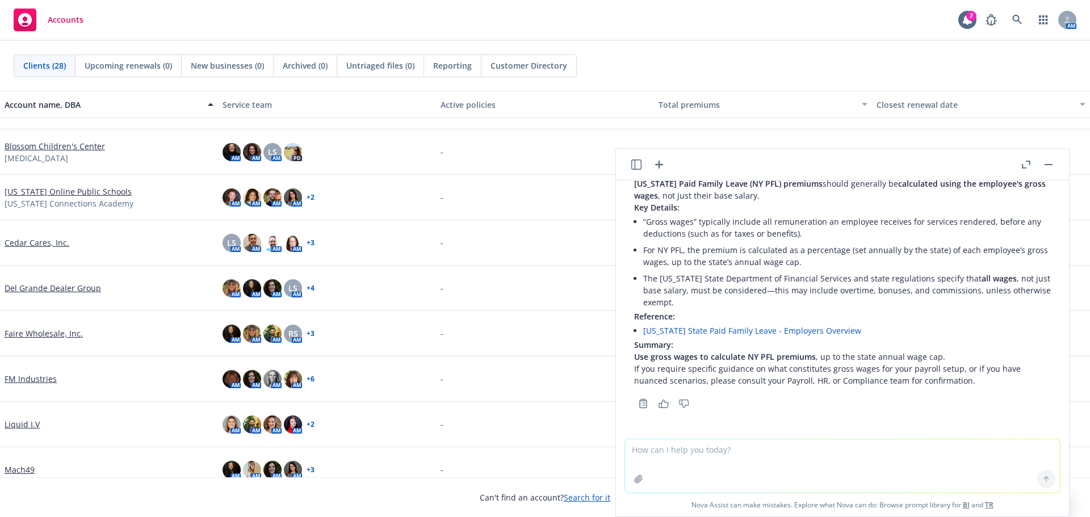
click at [652, 161] on div at bounding box center [647, 165] width 36 height 14
click at [650, 165] on div at bounding box center [647, 165] width 36 height 14
click at [657, 165] on icon "button" at bounding box center [659, 165] width 8 height 8
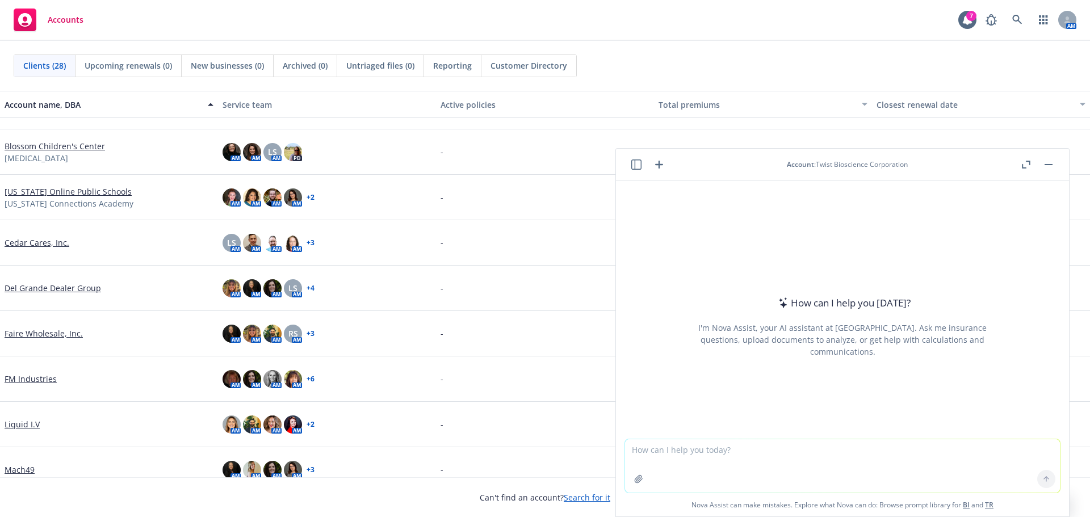
drag, startPoint x: 896, startPoint y: 159, endPoint x: 909, endPoint y: 170, distance: 16.6
click at [895, 159] on div "Account : Twist Bioscience Corporation" at bounding box center [847, 164] width 121 height 10
click at [909, 170] on header "Account : Twist Bioscience Corporation" at bounding box center [842, 165] width 453 height 32
click at [915, 174] on header "Account : Twist Bioscience Corporation" at bounding box center [842, 165] width 453 height 32
click at [812, 165] on span "Account" at bounding box center [800, 164] width 27 height 10
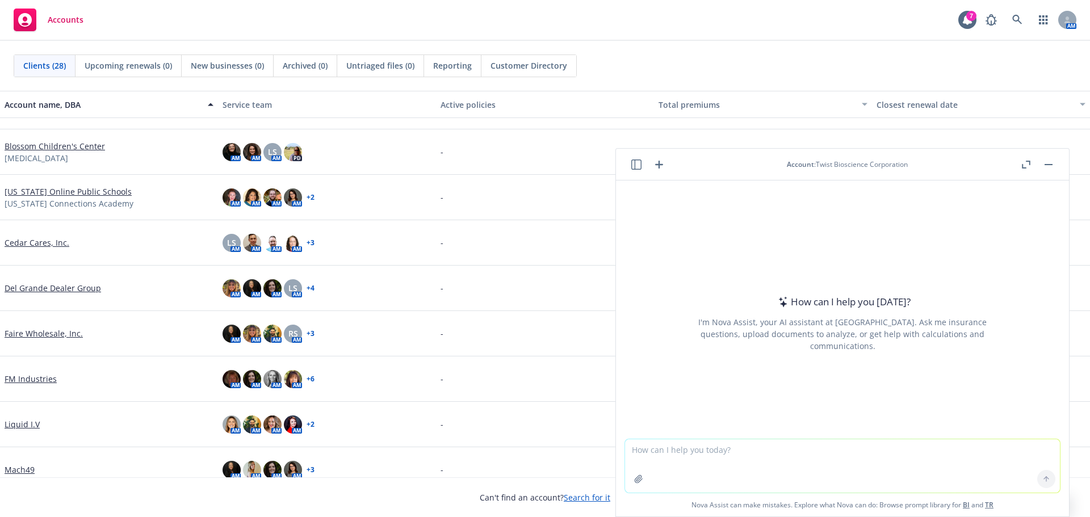
click at [812, 164] on div "Account : Twist Bioscience Corporation" at bounding box center [847, 164] width 121 height 10
click at [657, 167] on icon "button" at bounding box center [659, 165] width 14 height 14
drag, startPoint x: 850, startPoint y: 153, endPoint x: 847, endPoint y: 159, distance: 6.9
click at [849, 153] on header "Account : Twist Bioscience Corporation" at bounding box center [842, 165] width 453 height 32
click at [1024, 163] on icon "button" at bounding box center [1026, 165] width 9 height 8
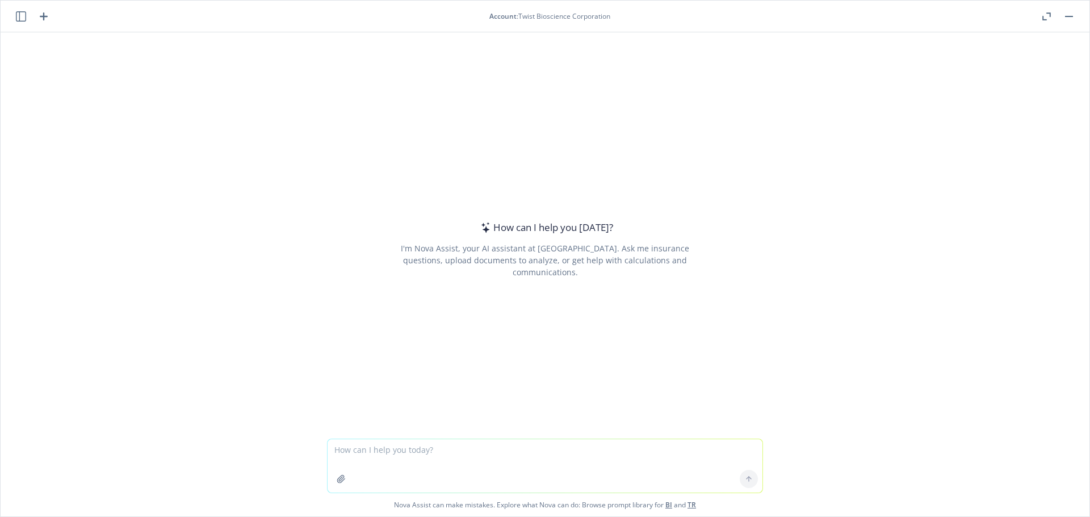
click at [567, 4] on header "Account : Twist Bioscience Corporation" at bounding box center [545, 17] width 1089 height 32
click at [503, 22] on header "Account : Twist Bioscience Corporation" at bounding box center [545, 17] width 1089 height 32
click at [23, 13] on icon "button" at bounding box center [21, 16] width 10 height 10
click at [477, 463] on textarea at bounding box center [544, 465] width 435 height 53
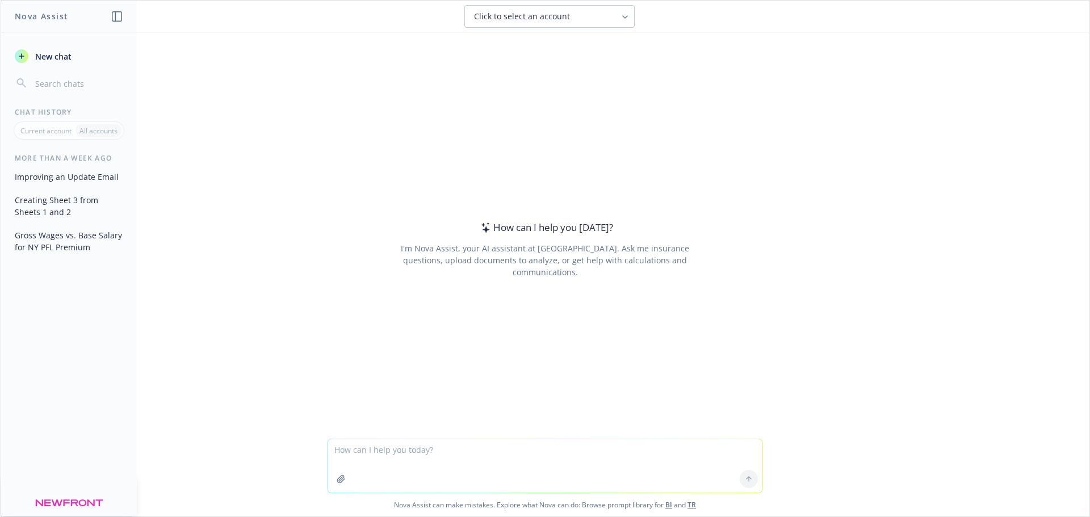
click at [66, 207] on button "Creating Sheet 3 from Sheets 1 and 2" at bounding box center [68, 206] width 117 height 31
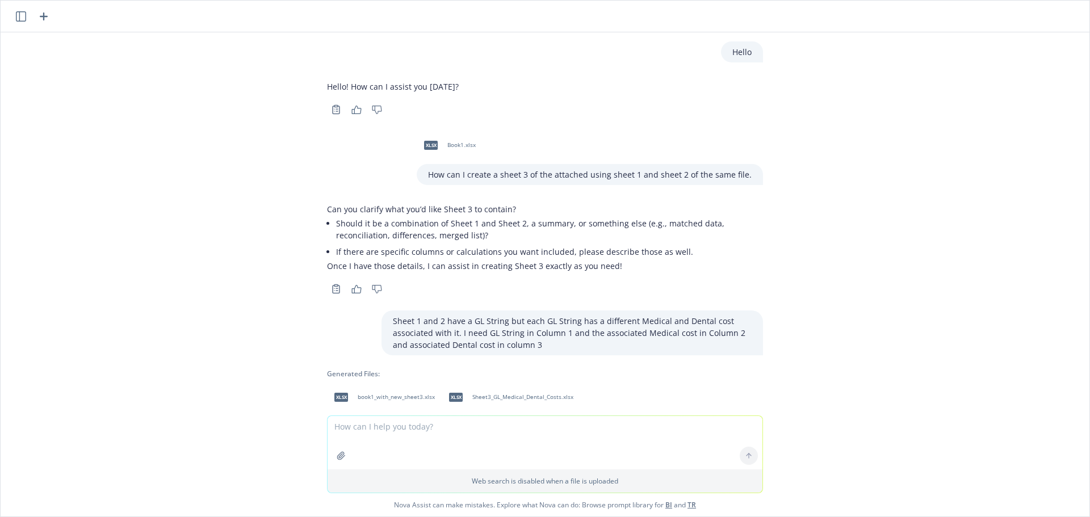
click at [16, 21] on icon "button" at bounding box center [21, 16] width 10 height 10
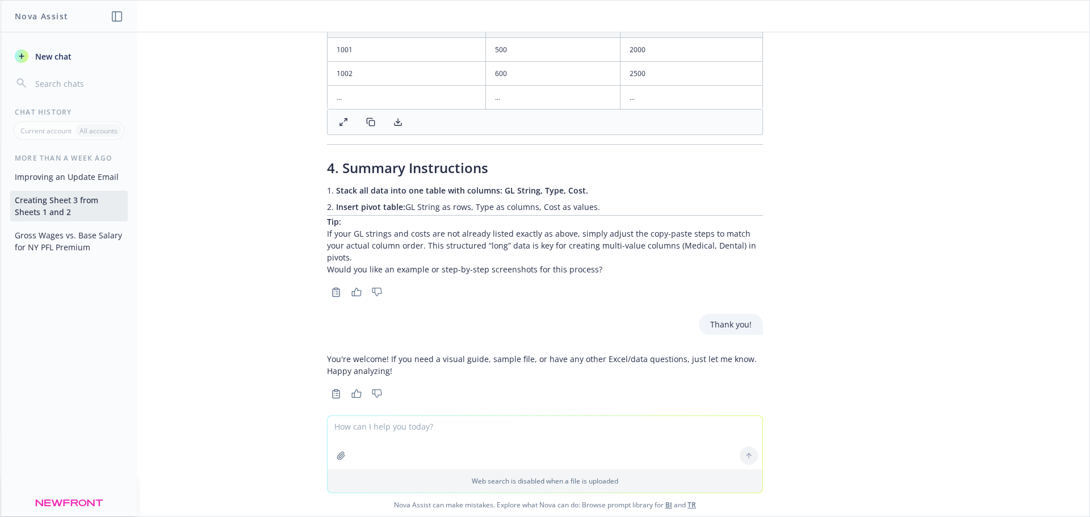
scroll to position [1901, 0]
click at [41, 131] on p "Current account" at bounding box center [45, 131] width 51 height 10
click at [85, 131] on p "All accounts" at bounding box center [98, 131] width 38 height 10
drag, startPoint x: 72, startPoint y: 170, endPoint x: 74, endPoint y: 182, distance: 12.6
click at [72, 170] on button "Improving an Update Email" at bounding box center [68, 176] width 117 height 19
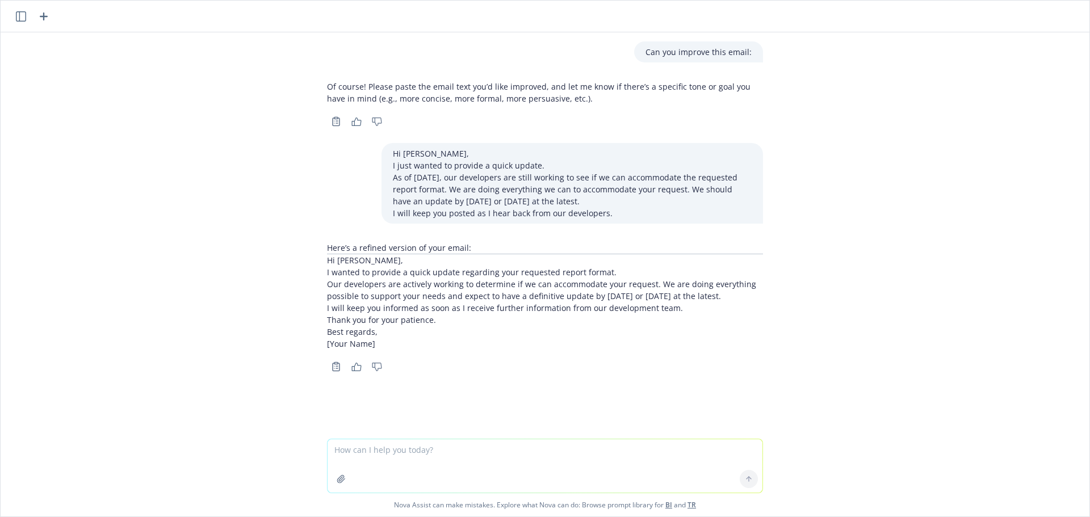
click at [15, 12] on button "button" at bounding box center [21, 17] width 14 height 14
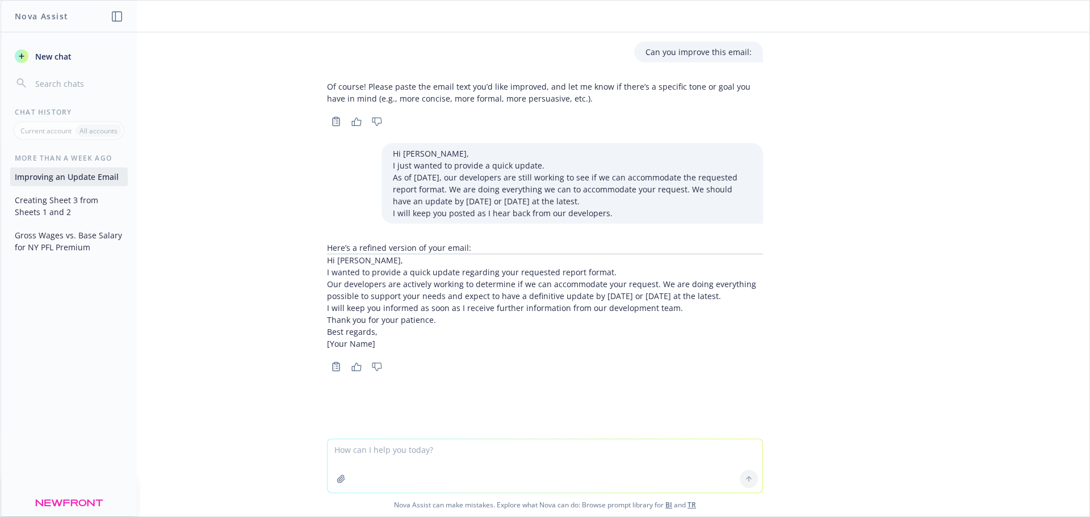
click at [116, 13] on icon "button" at bounding box center [117, 16] width 10 height 10
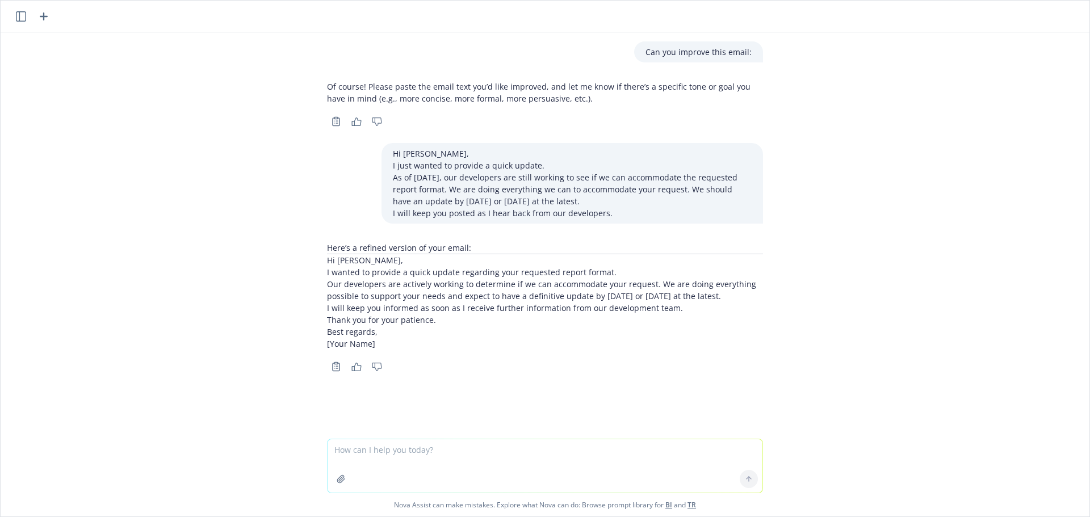
click at [38, 14] on icon "button" at bounding box center [44, 17] width 14 height 14
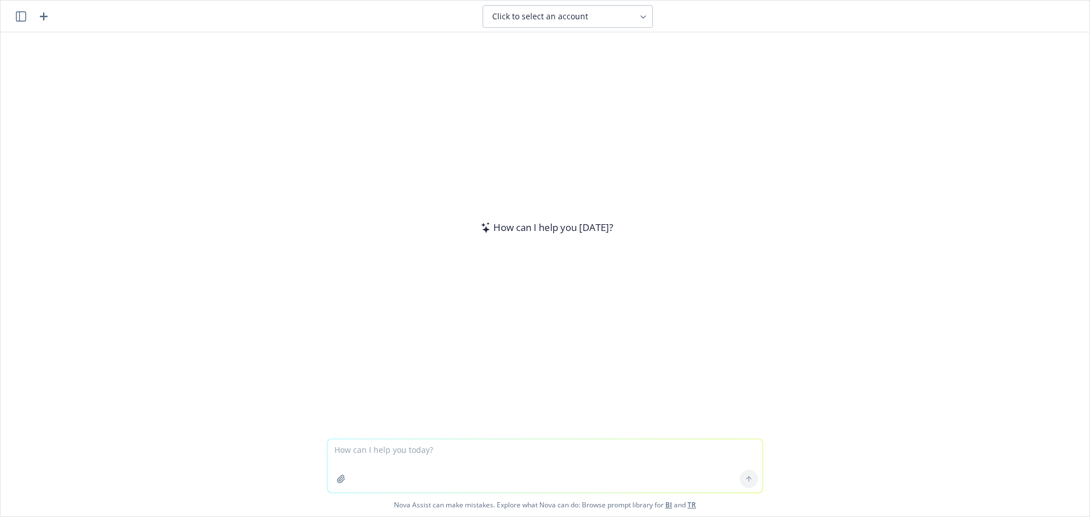
click at [587, 9] on button "Click to select an account" at bounding box center [567, 16] width 170 height 23
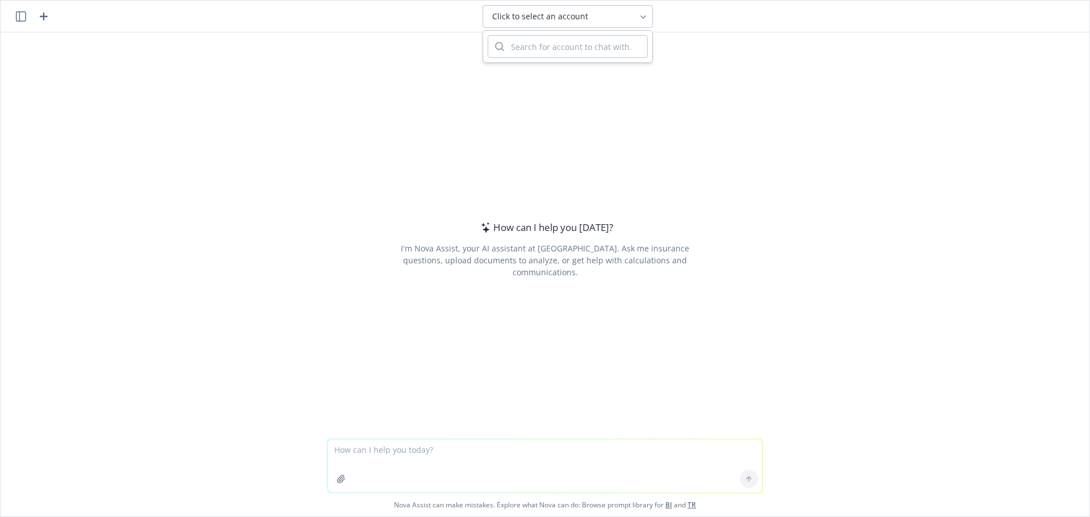
click at [599, 6] on button "Click to select an account" at bounding box center [567, 16] width 170 height 23
click at [593, 19] on div "Click to select an account" at bounding box center [560, 16] width 137 height 11
click at [595, 51] on input "search" at bounding box center [575, 47] width 143 height 22
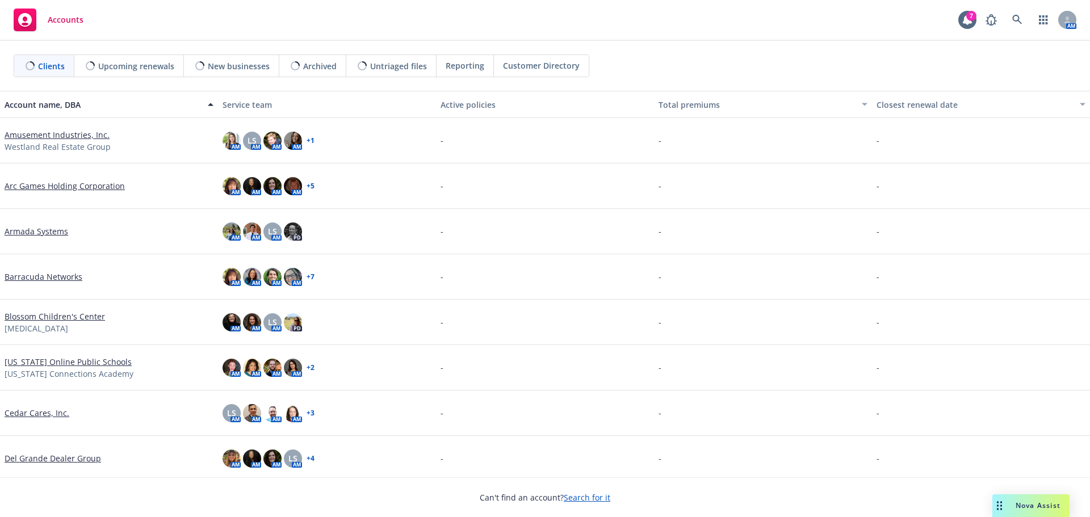
click at [1011, 506] on div "Nova Assist" at bounding box center [1037, 506] width 63 height 10
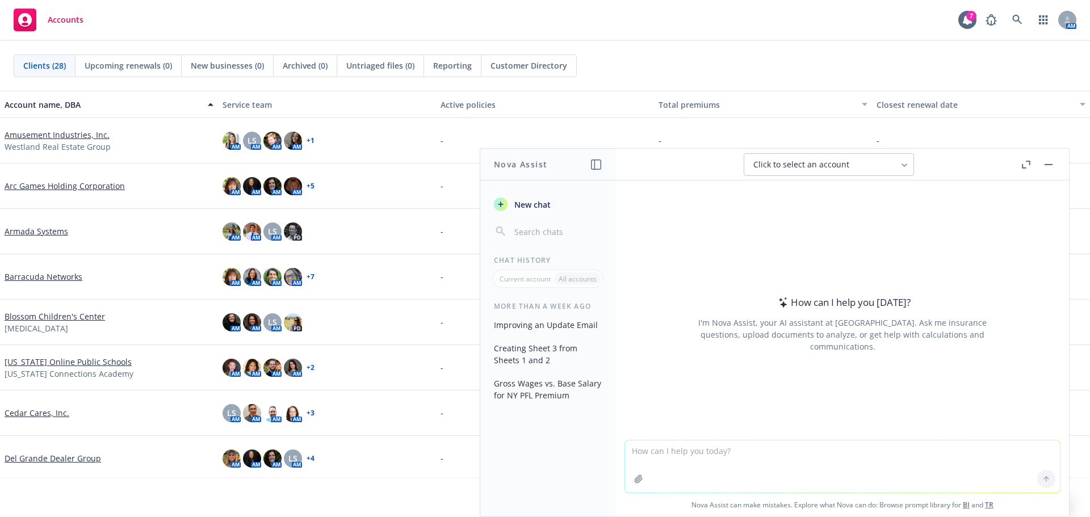
click at [810, 159] on span "Click to select an account" at bounding box center [801, 164] width 96 height 11
click at [778, 241] on div "How can I help you today? I'm Nova Assist, your AI assistant at Newfront. Ask m…" at bounding box center [842, 324] width 435 height 178
click at [816, 162] on span "Click to select an account" at bounding box center [801, 164] width 96 height 11
click at [809, 156] on button "Click to select an account" at bounding box center [829, 164] width 170 height 23
